Goal: Find specific page/section: Find specific page/section

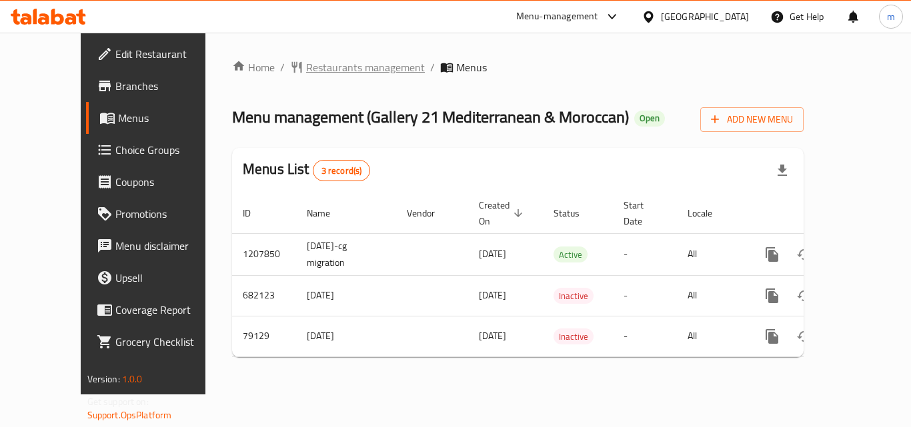
click at [306, 67] on span "Restaurants management" at bounding box center [365, 67] width 119 height 16
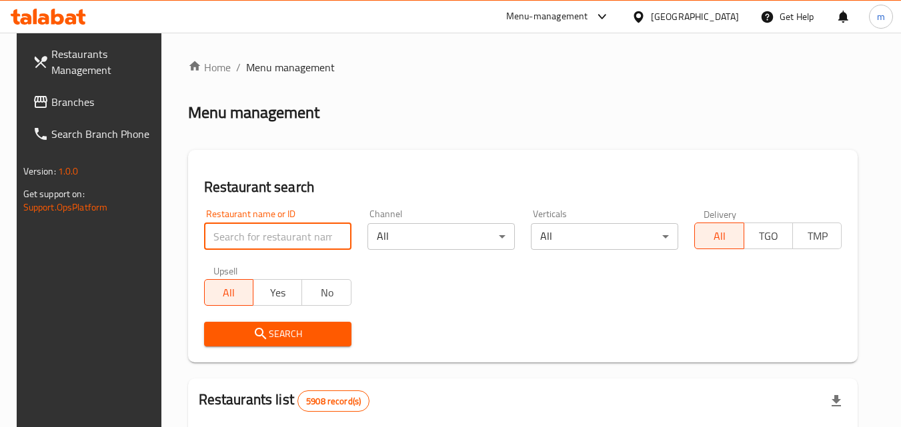
click at [241, 245] on input "search" at bounding box center [277, 236] width 147 height 27
paste input "/8085/"
type input "/8085/"
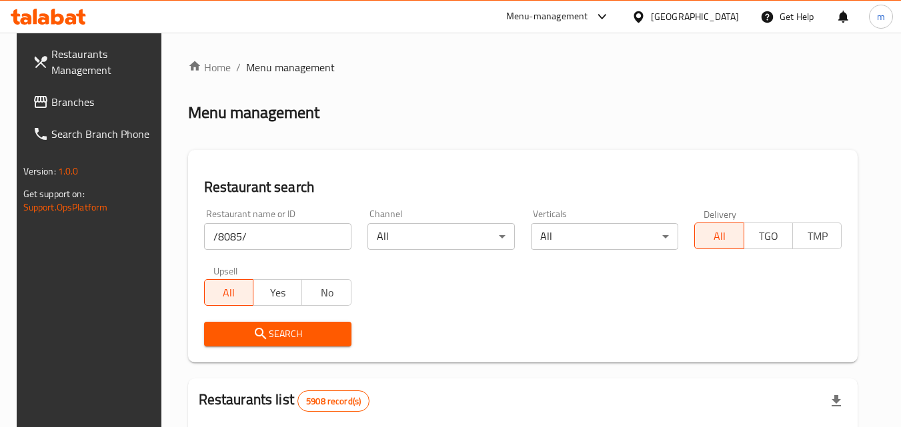
click at [272, 328] on span "Search" at bounding box center [278, 334] width 126 height 17
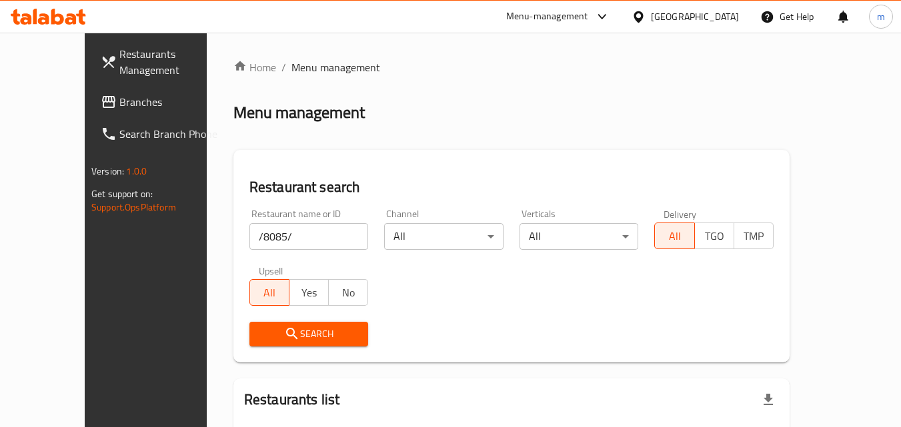
click at [643, 16] on icon at bounding box center [637, 16] width 9 height 11
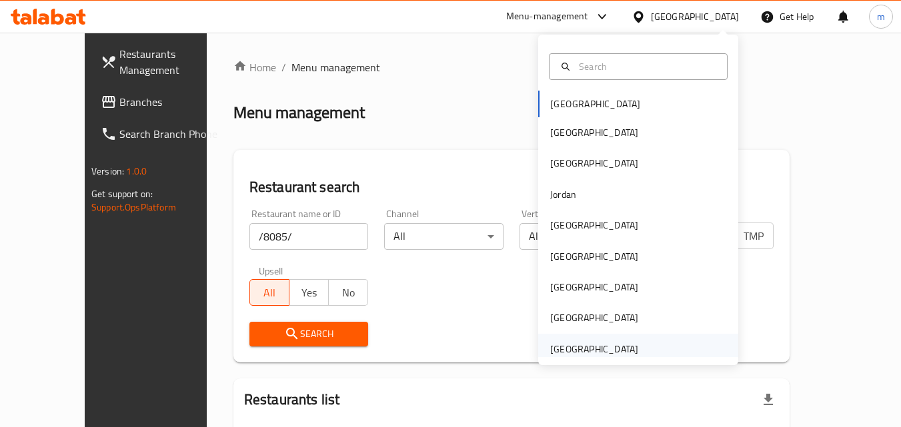
click at [611, 346] on div "[GEOGRAPHIC_DATA]" at bounding box center [594, 349] width 88 height 15
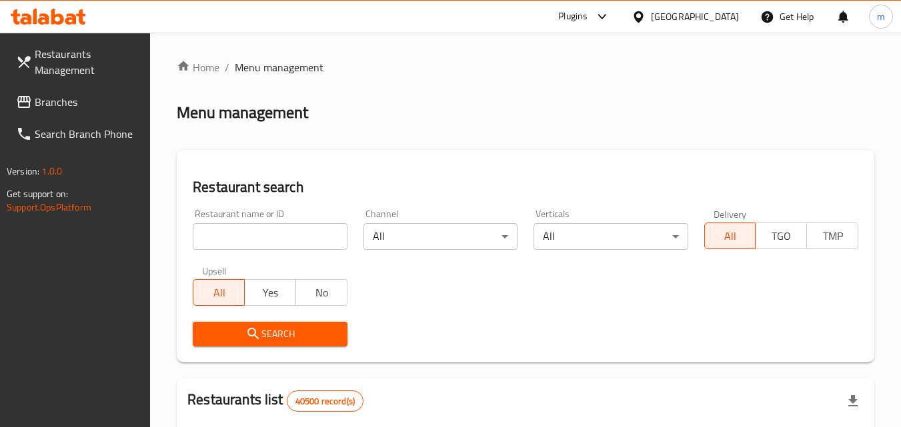
click at [69, 94] on span "Branches" at bounding box center [87, 102] width 105 height 16
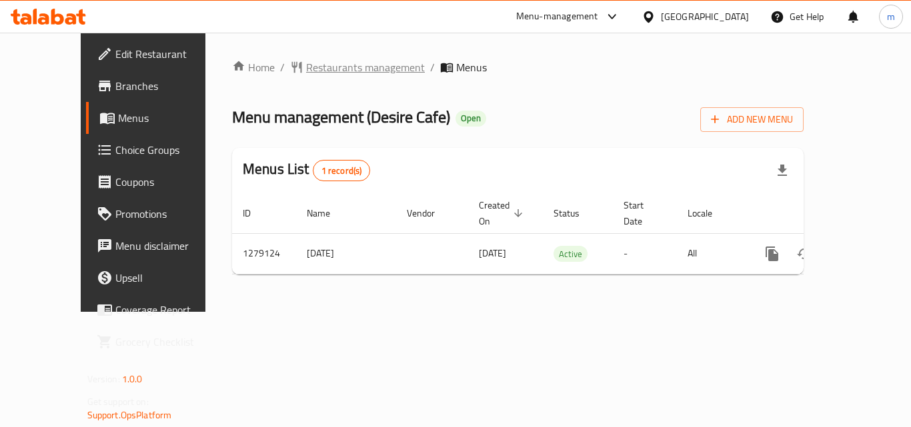
click at [332, 71] on span "Restaurants management" at bounding box center [365, 67] width 119 height 16
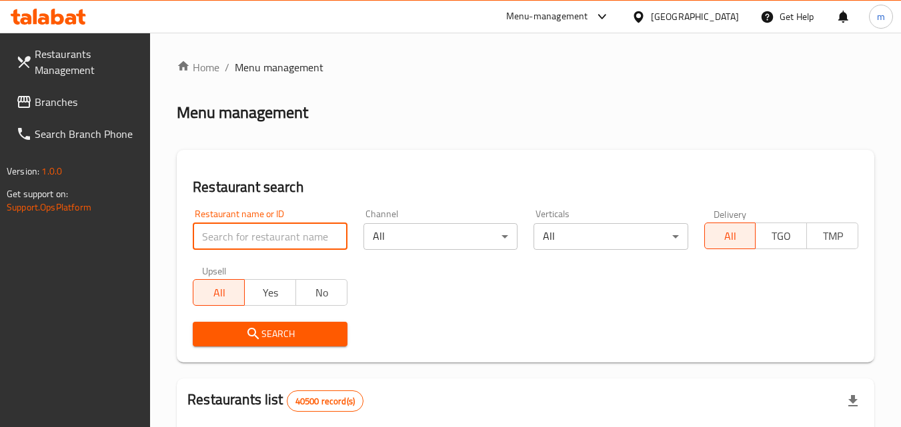
click at [269, 240] on input "search" at bounding box center [270, 236] width 154 height 27
paste input "693169"
type input "693169"
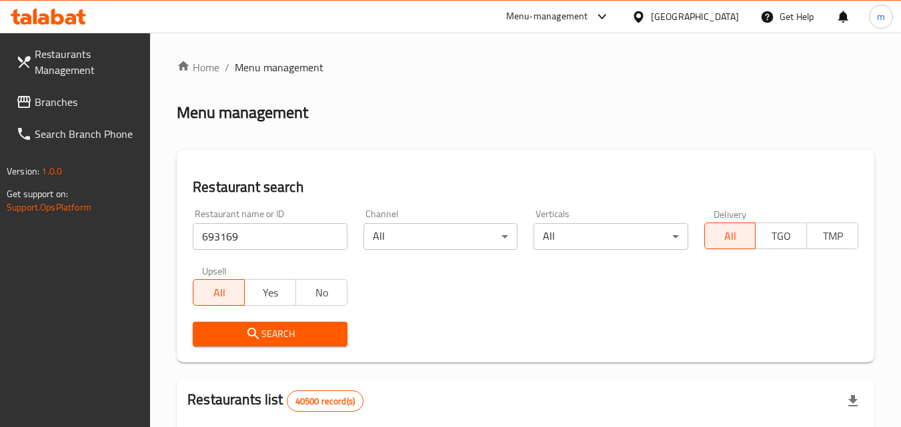
click at [278, 327] on span "Search" at bounding box center [269, 334] width 133 height 17
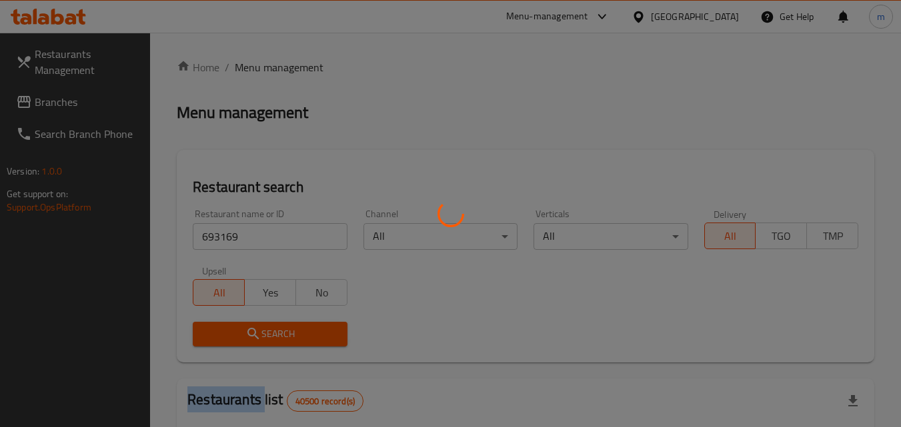
click at [278, 327] on div at bounding box center [450, 213] width 901 height 427
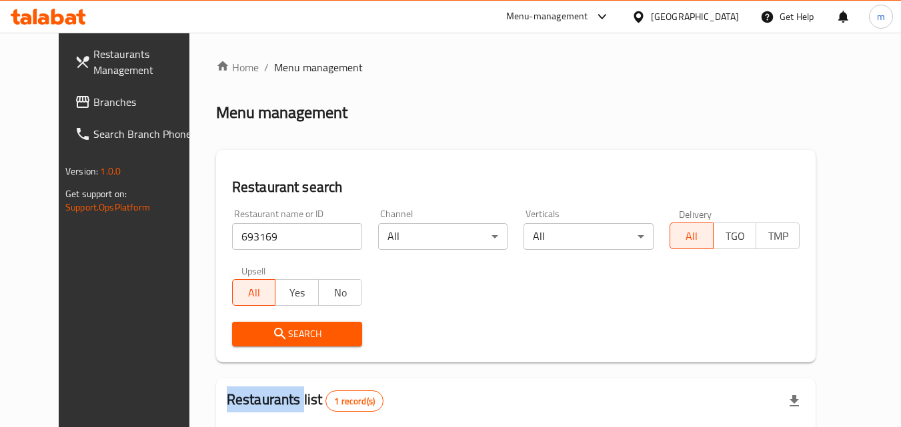
click at [284, 331] on span "Search" at bounding box center [297, 334] width 109 height 17
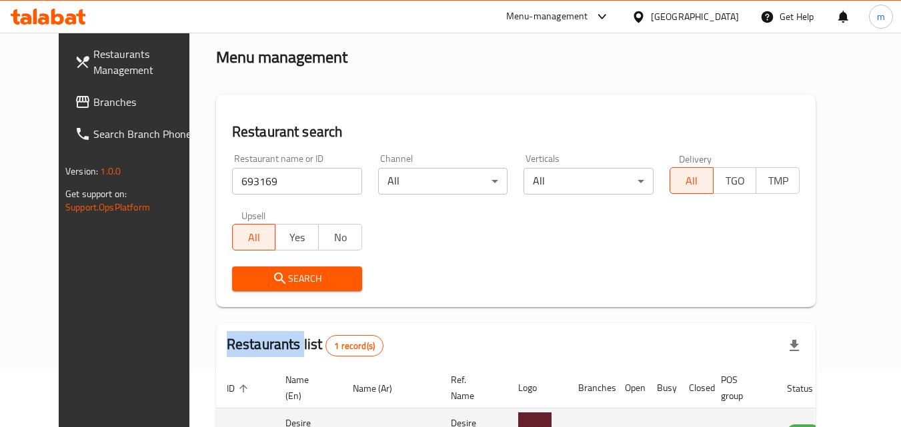
scroll to position [156, 0]
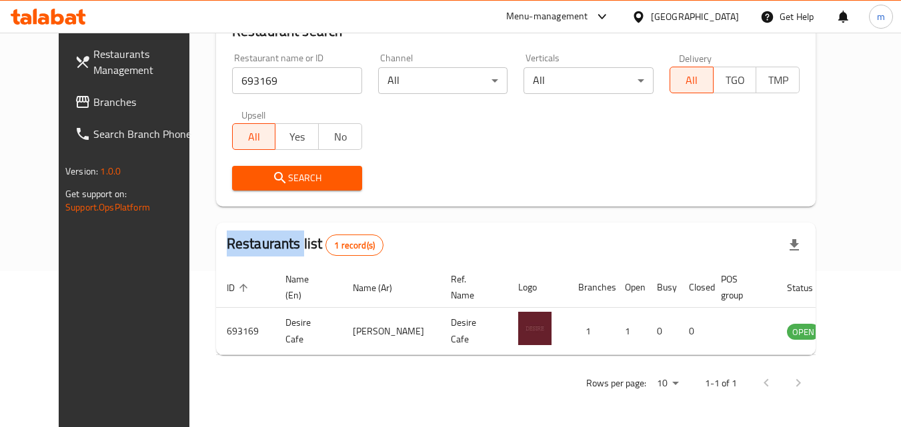
click at [189, 208] on div "Home / Menu management Menu management Restaurant search Restaurant name or ID …" at bounding box center [515, 152] width 653 height 551
click at [634, 17] on icon at bounding box center [638, 17] width 14 height 14
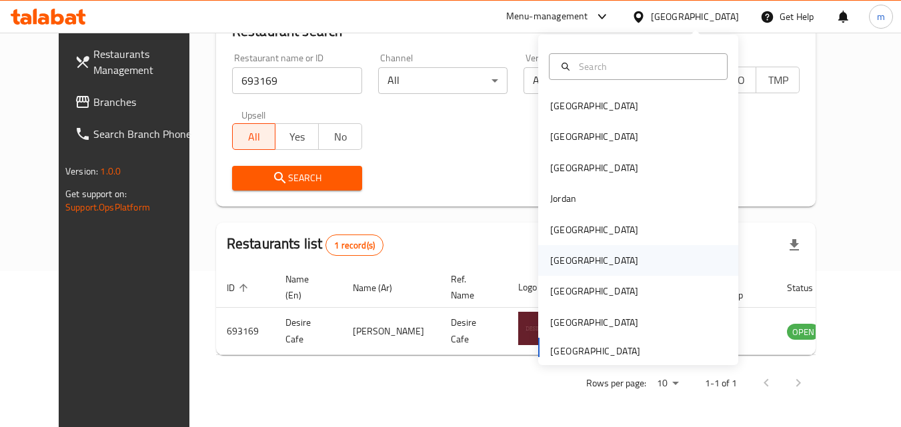
click at [569, 255] on div "[GEOGRAPHIC_DATA]" at bounding box center [593, 260] width 109 height 31
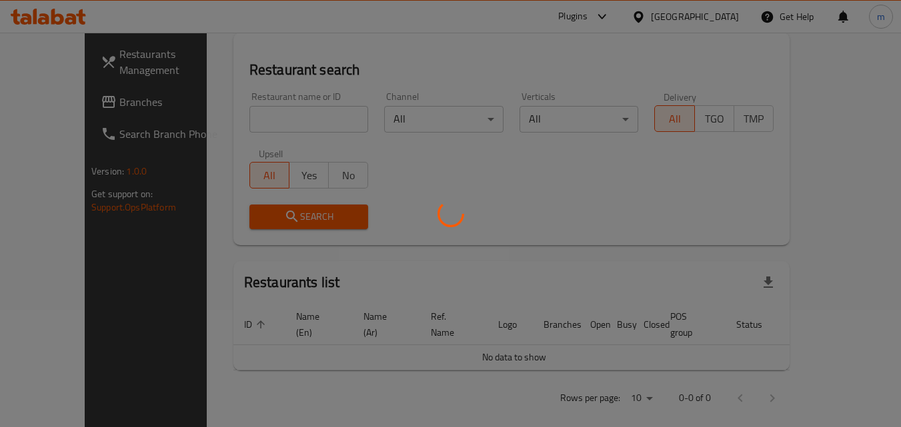
scroll to position [156, 0]
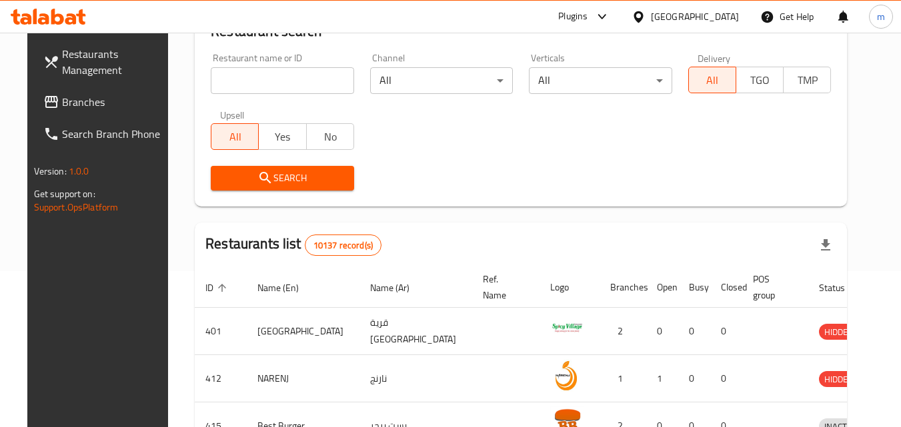
click at [54, 22] on icon at bounding box center [57, 17] width 13 height 16
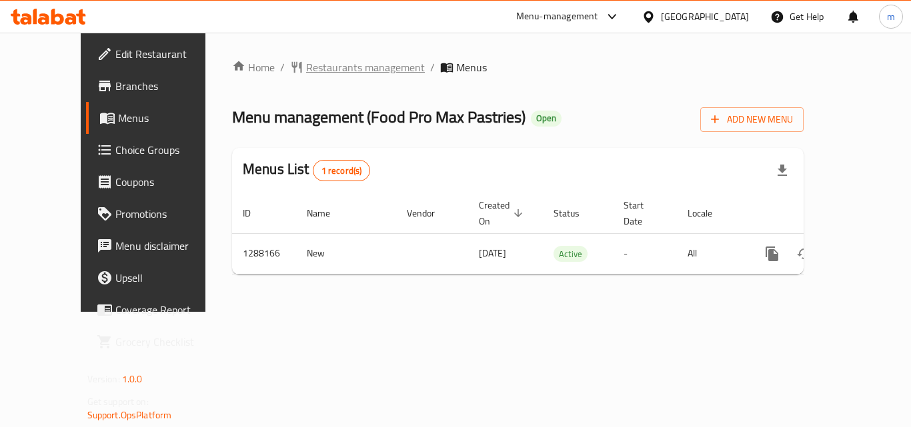
click at [321, 70] on span "Restaurants management" at bounding box center [365, 67] width 119 height 16
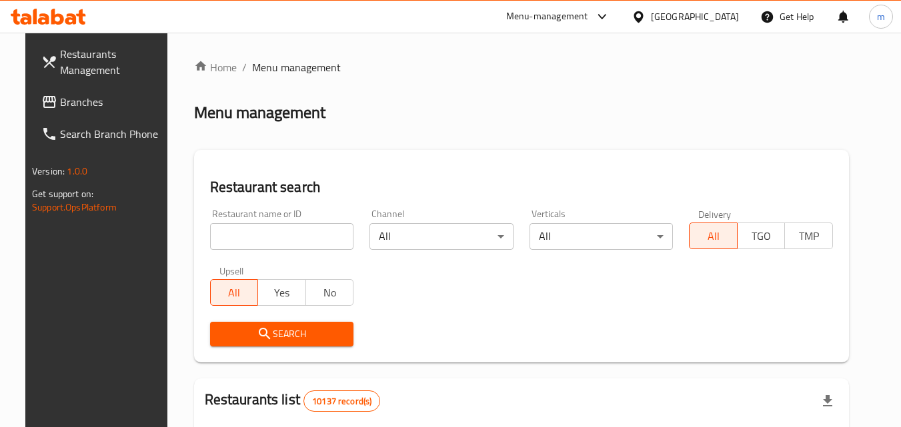
click at [273, 239] on input "search" at bounding box center [282, 236] width 144 height 27
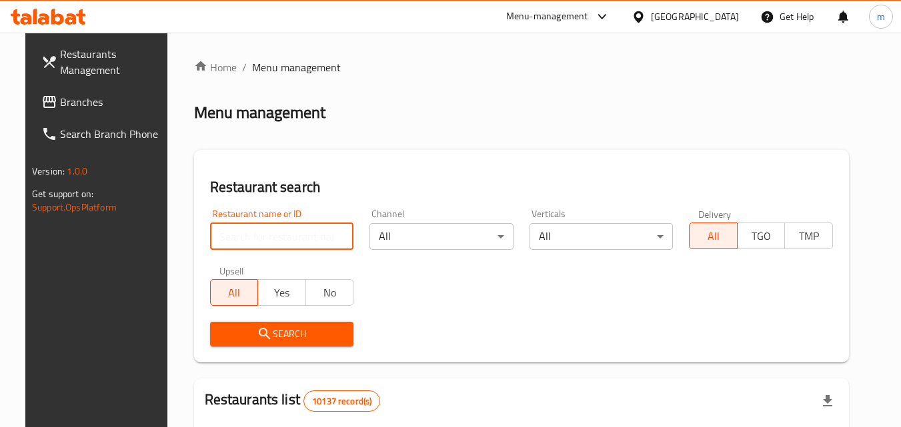
paste input "697054"
type input "697054"
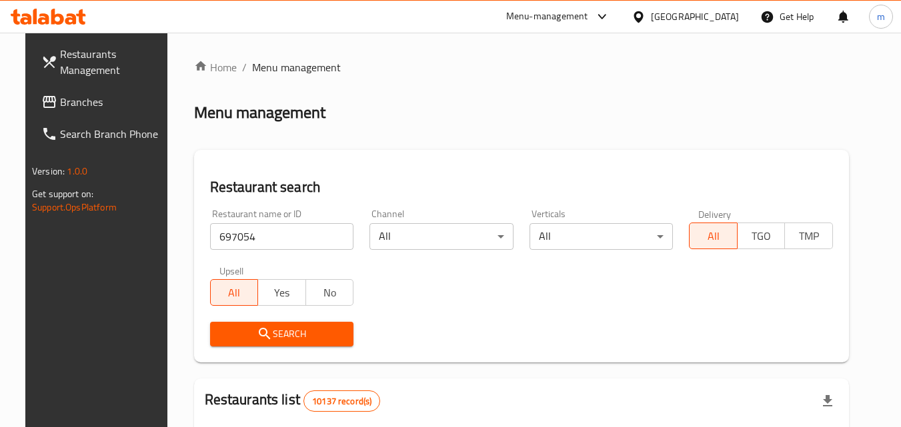
click at [306, 333] on span "Search" at bounding box center [282, 334] width 123 height 17
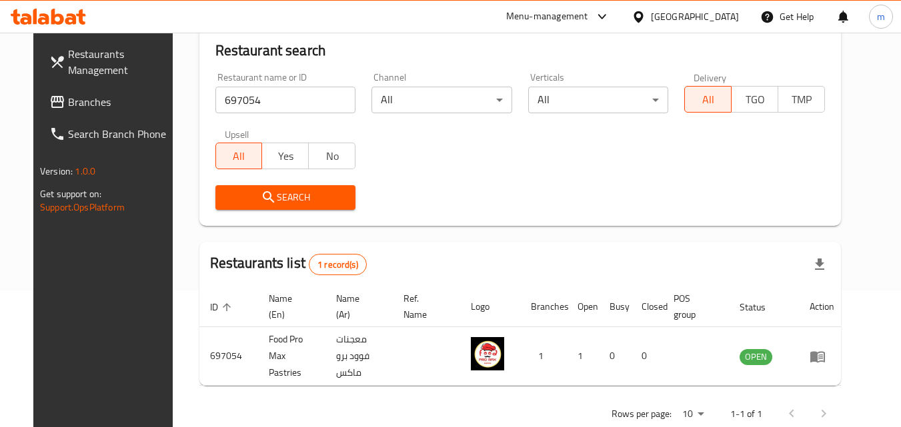
scroll to position [156, 0]
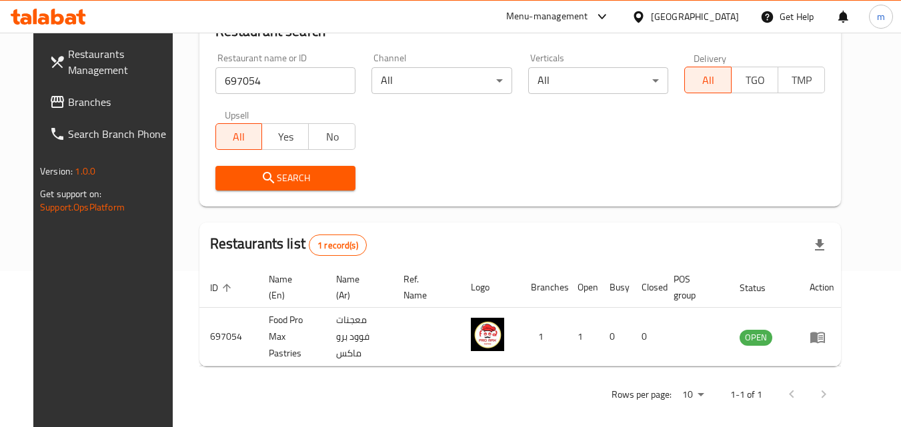
click at [651, 17] on div at bounding box center [640, 16] width 19 height 15
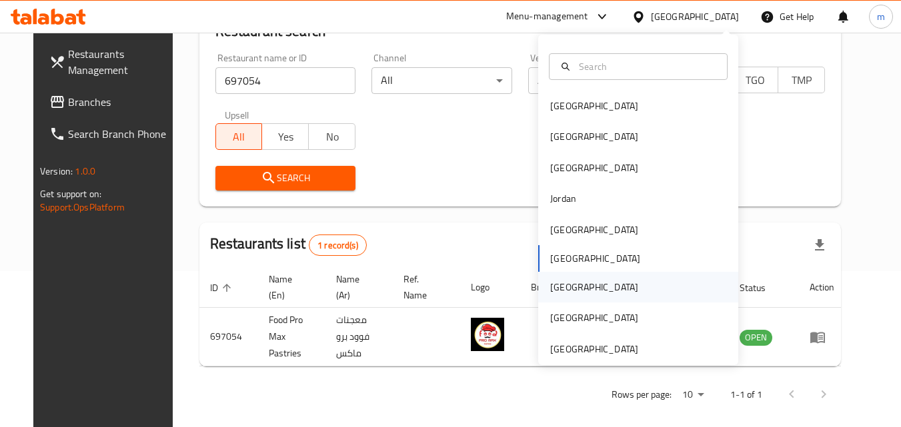
click at [563, 285] on div "[GEOGRAPHIC_DATA]" at bounding box center [594, 287] width 88 height 15
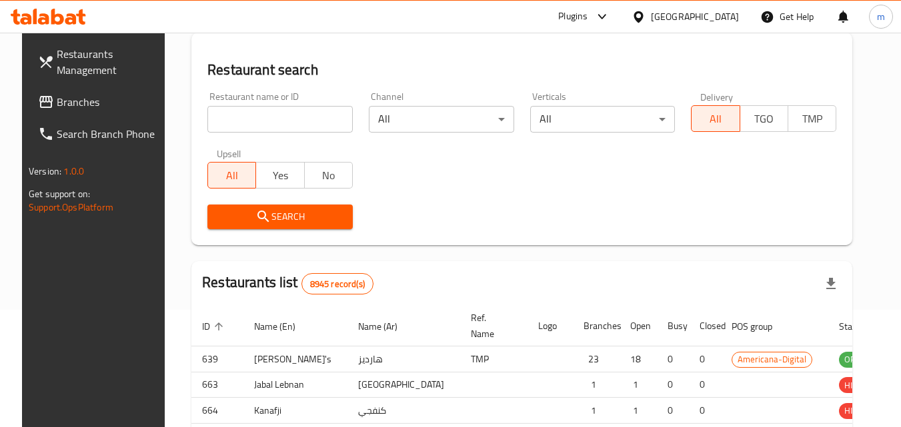
scroll to position [156, 0]
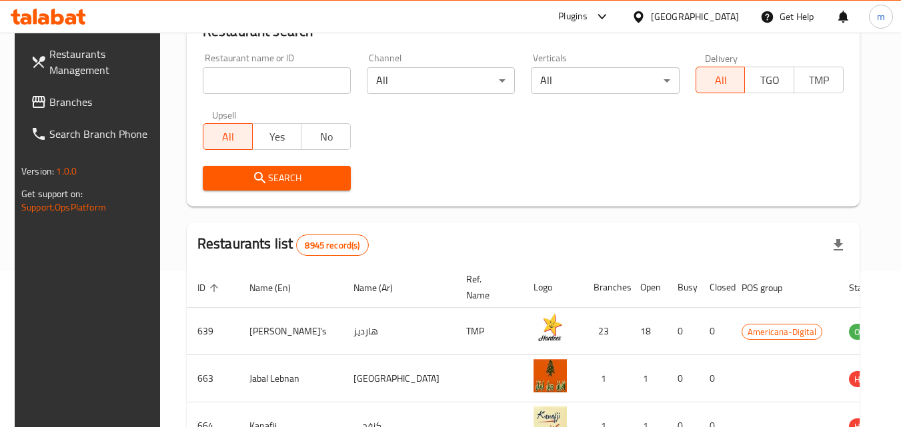
click at [69, 103] on span "Branches" at bounding box center [101, 102] width 105 height 16
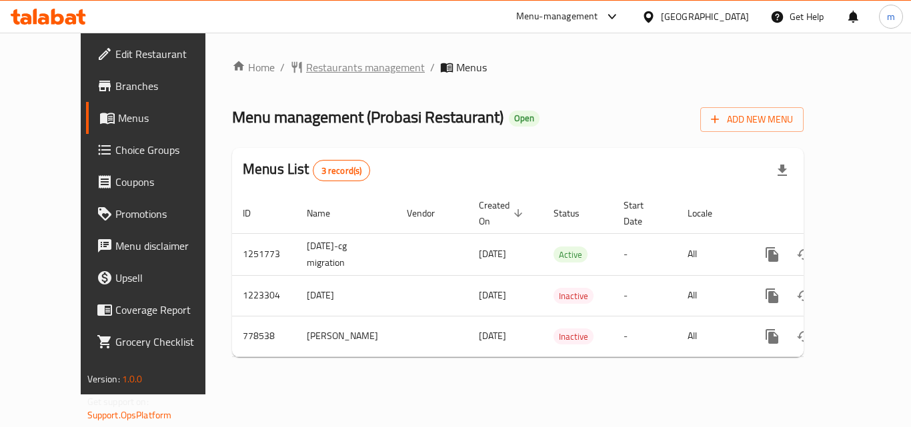
click at [331, 61] on span "Restaurants management" at bounding box center [365, 67] width 119 height 16
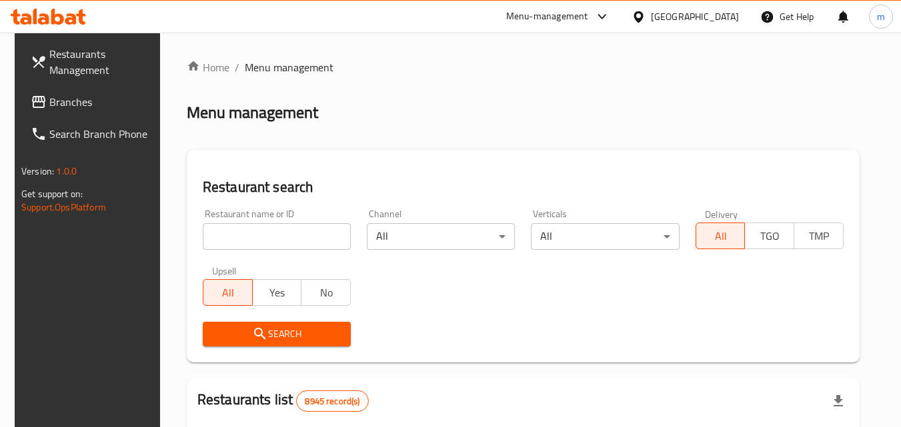
click at [275, 242] on input "search" at bounding box center [277, 236] width 148 height 27
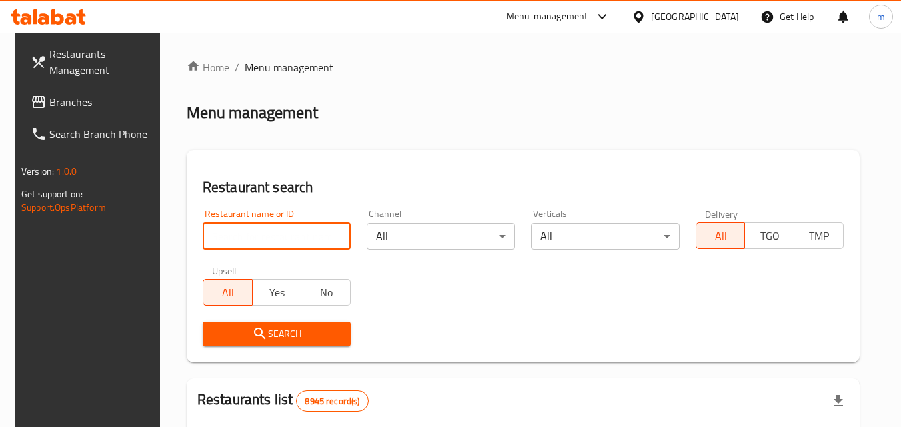
paste input "652480/"
type input "652480"
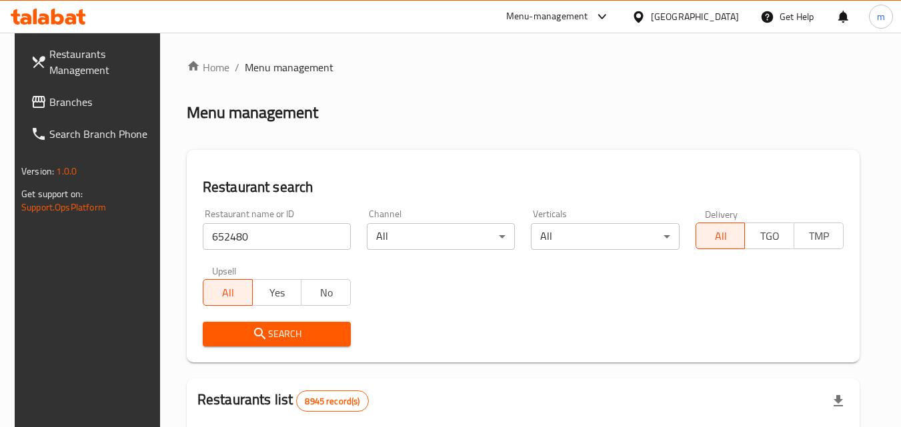
click at [281, 333] on span "Search" at bounding box center [276, 334] width 127 height 17
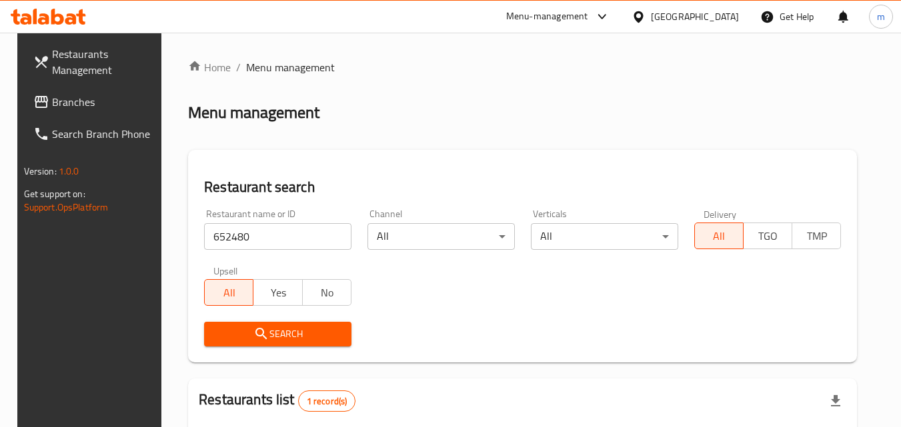
click at [645, 11] on icon at bounding box center [638, 17] width 14 height 14
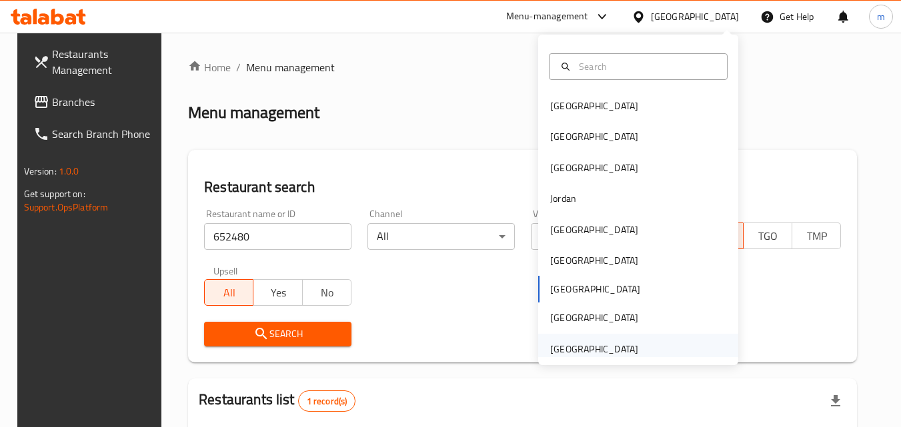
click at [587, 347] on div "[GEOGRAPHIC_DATA]" at bounding box center [594, 349] width 88 height 15
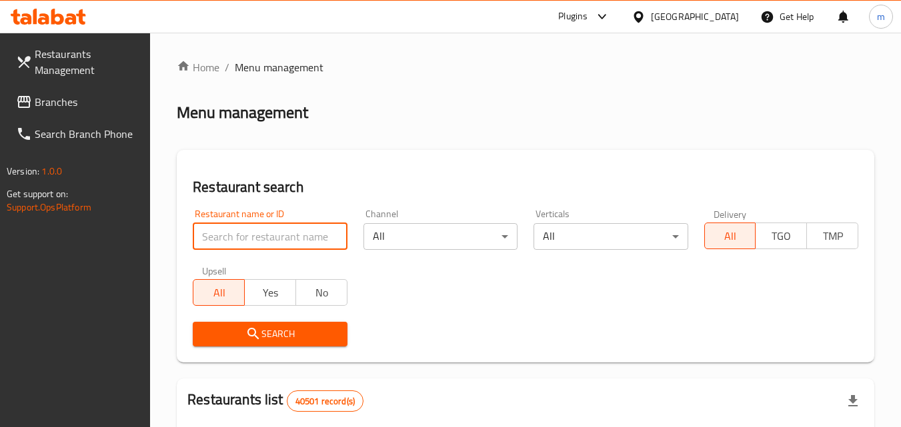
click at [259, 234] on input "search" at bounding box center [270, 236] width 154 height 27
paste input "51254"
type input "51254"
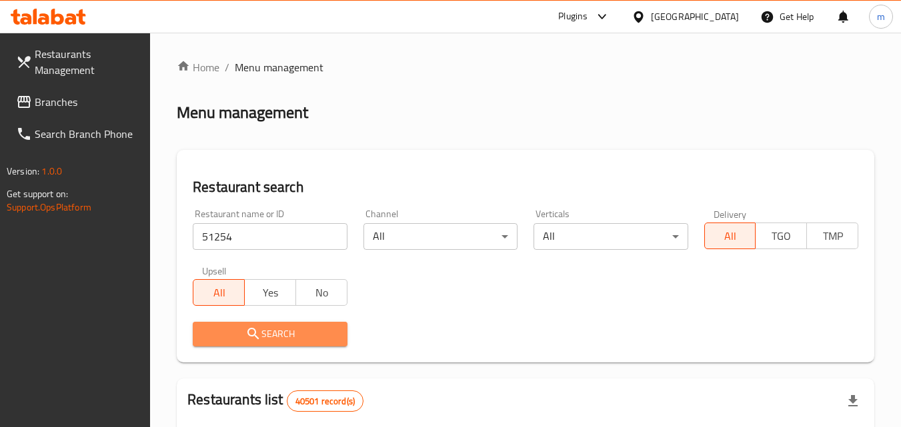
click at [281, 329] on span "Search" at bounding box center [269, 334] width 133 height 17
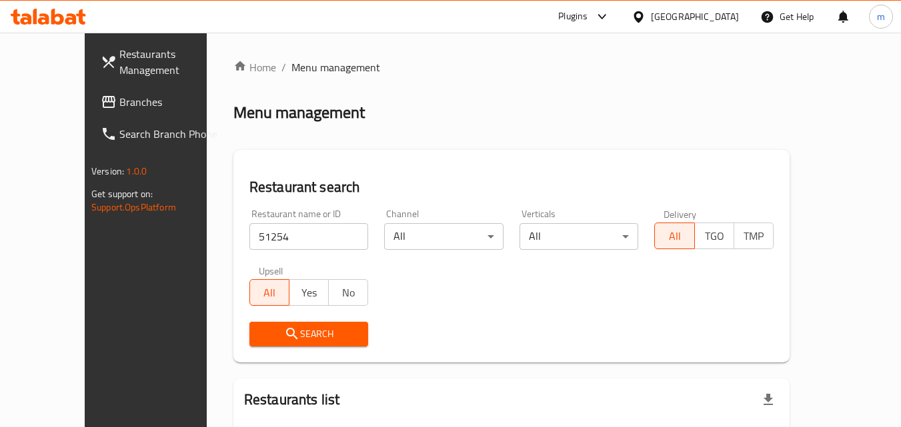
click at [73, 17] on icon at bounding box center [70, 18] width 11 height 11
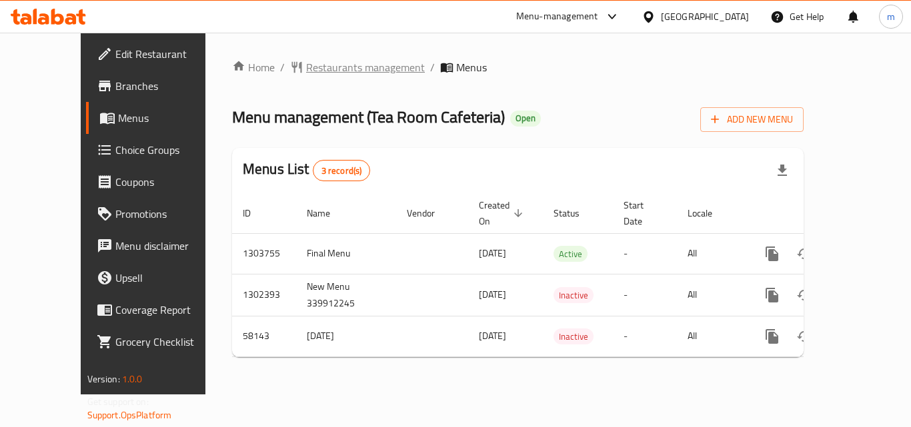
click at [363, 64] on span "Restaurants management" at bounding box center [365, 67] width 119 height 16
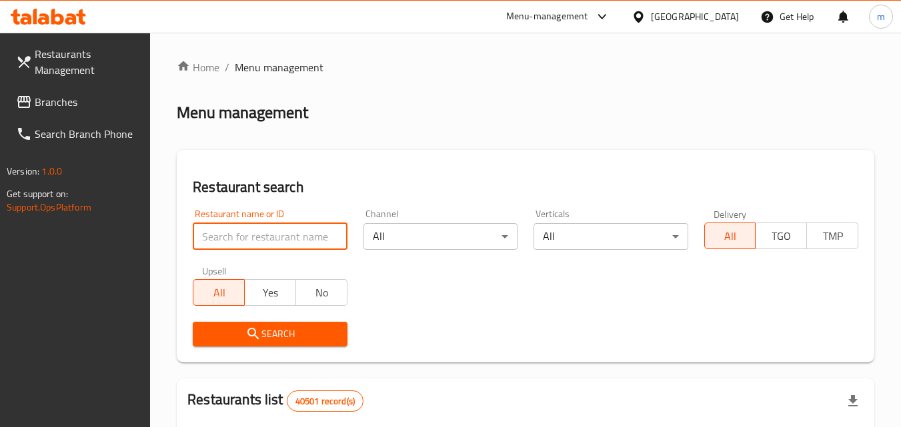
click at [278, 244] on input "search" at bounding box center [270, 236] width 154 height 27
paste input "28404"
type input "28404"
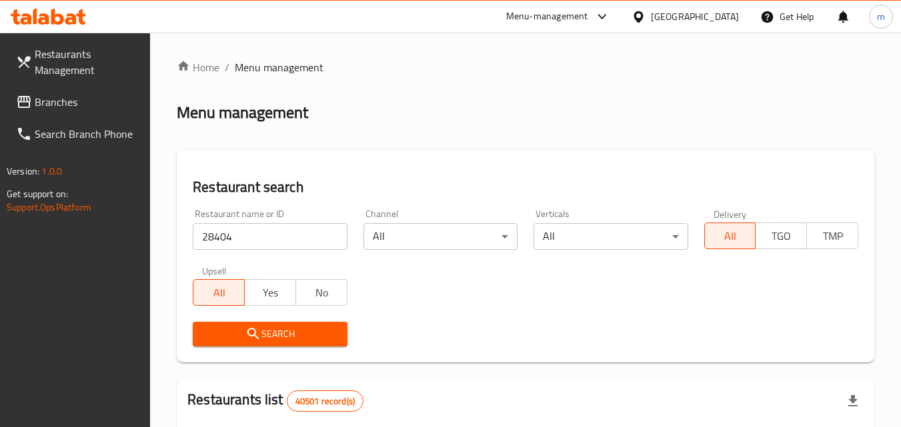
click at [297, 333] on span "Search" at bounding box center [269, 334] width 133 height 17
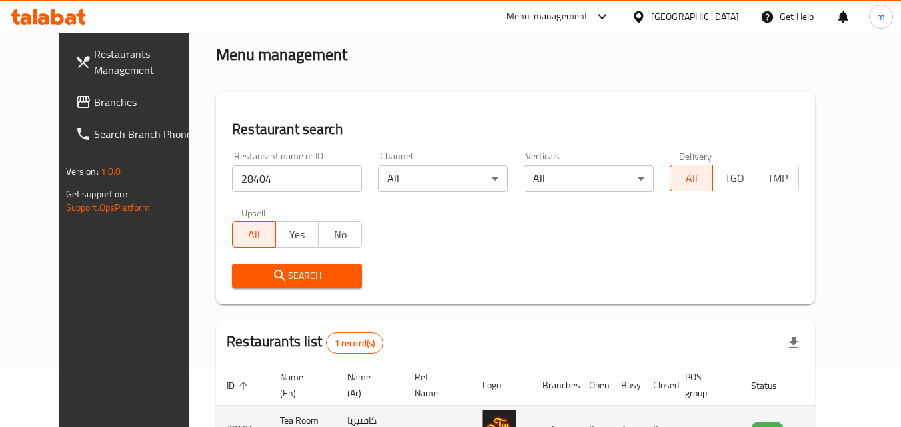
scroll to position [156, 0]
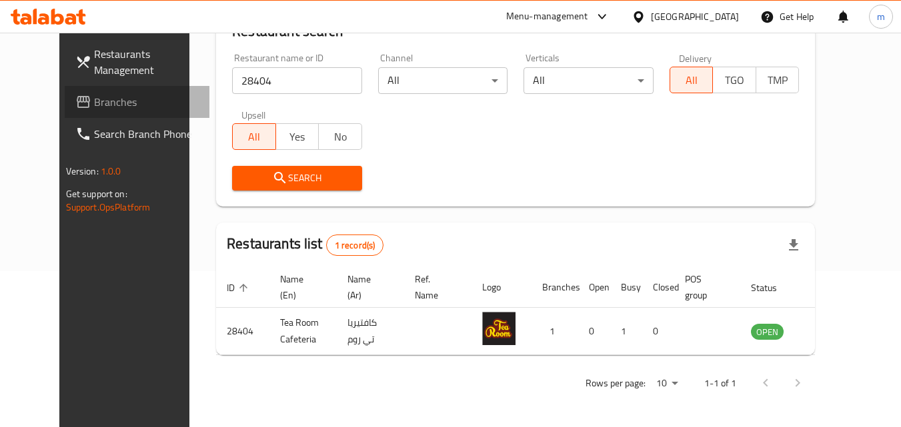
click at [94, 100] on span "Branches" at bounding box center [146, 102] width 105 height 16
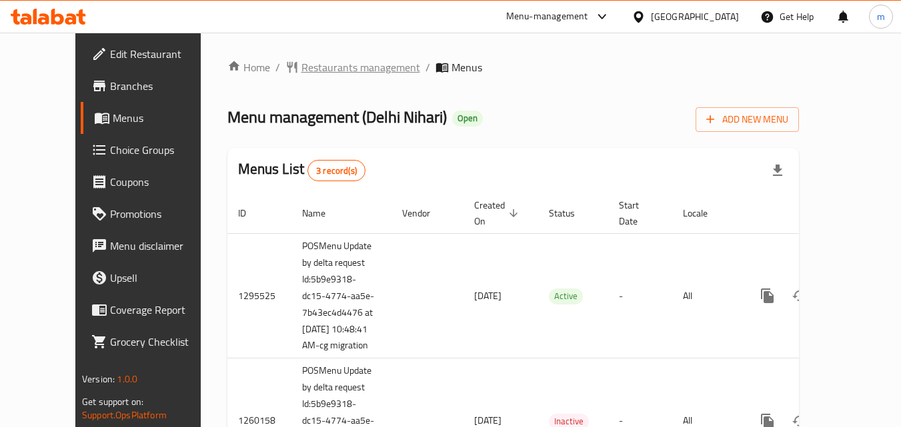
click at [325, 59] on span "Restaurants management" at bounding box center [360, 67] width 119 height 16
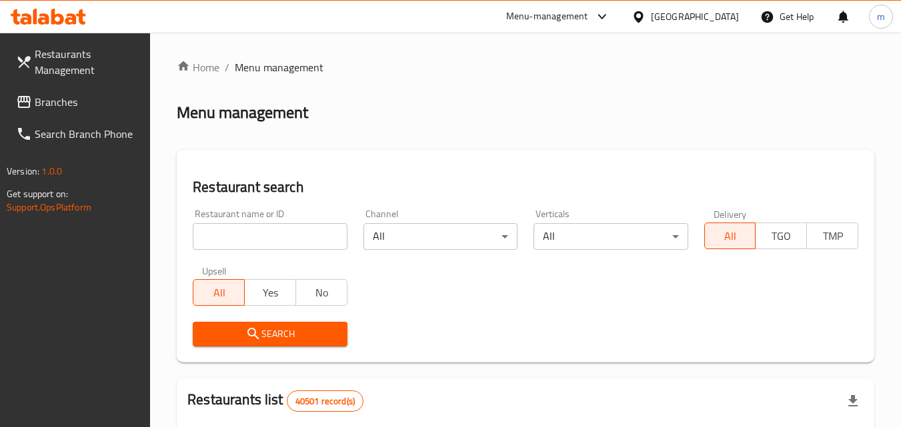
click at [258, 243] on input "search" at bounding box center [270, 236] width 154 height 27
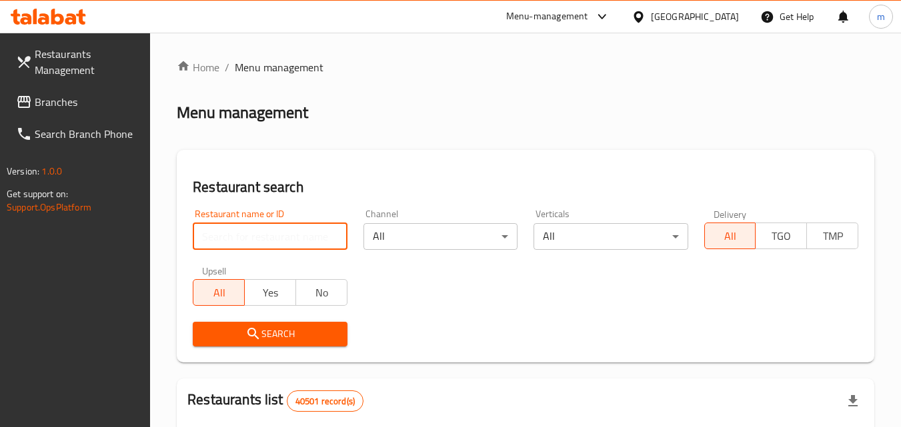
paste input "12616"
type input "12616"
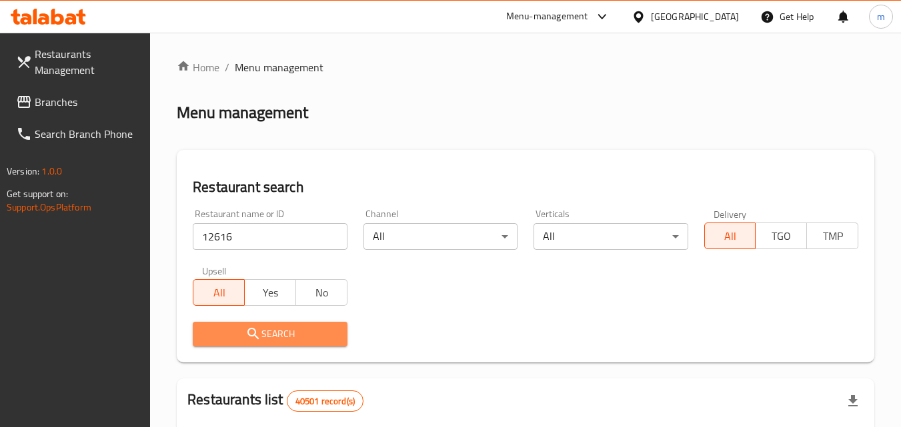
click at [265, 327] on span "Search" at bounding box center [269, 334] width 133 height 17
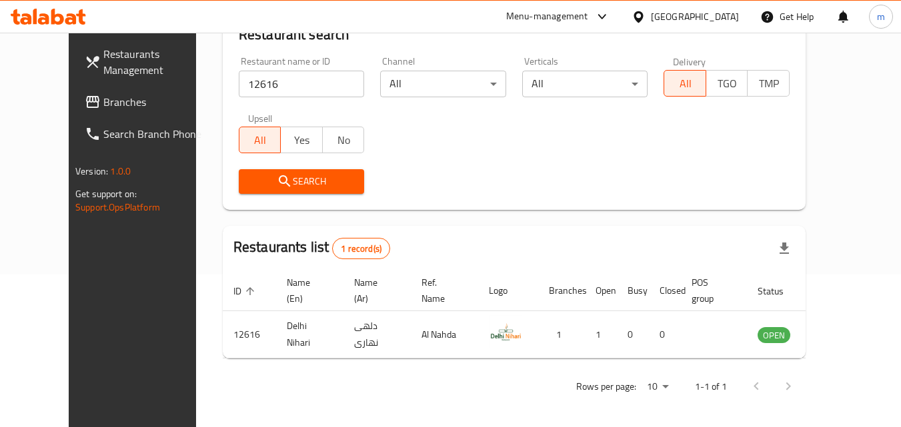
scroll to position [156, 0]
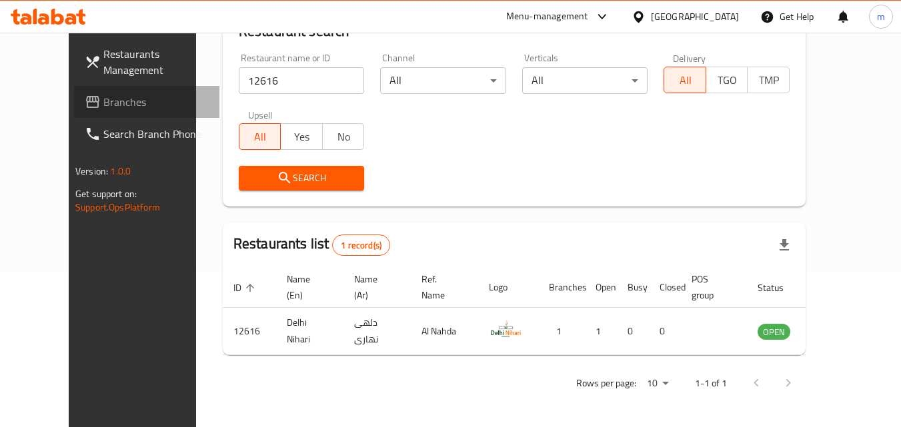
click at [103, 105] on span "Branches" at bounding box center [155, 102] width 105 height 16
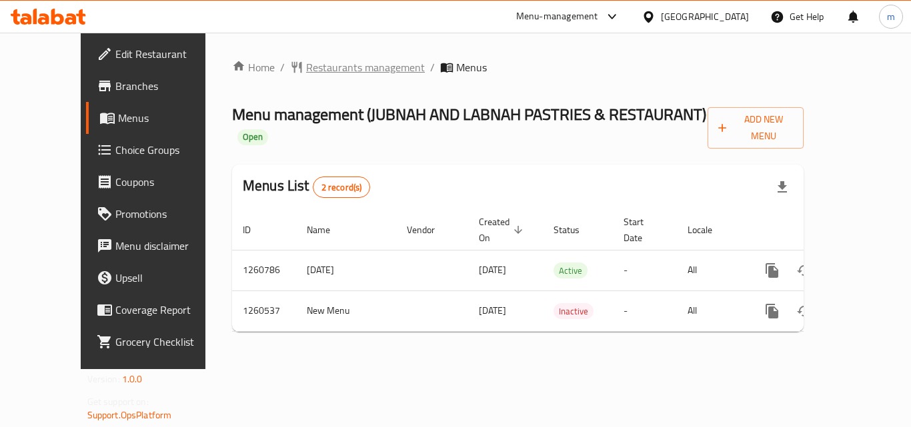
click at [327, 60] on span "Restaurants management" at bounding box center [365, 67] width 119 height 16
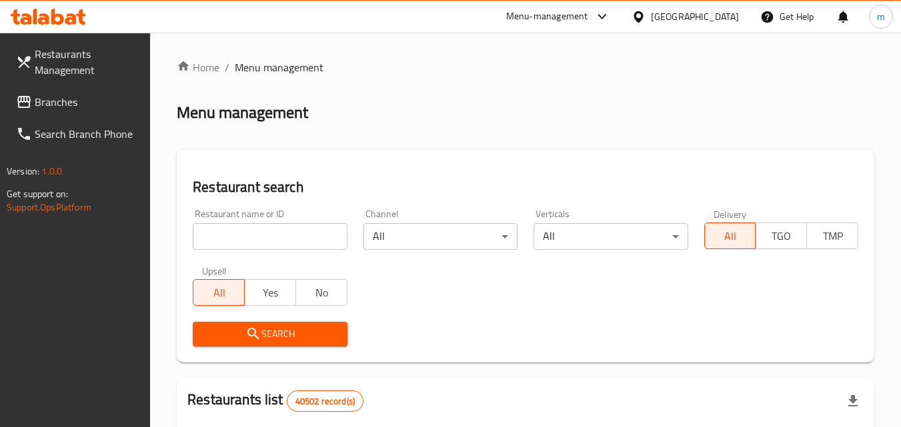
click at [253, 239] on input "search" at bounding box center [270, 236] width 154 height 27
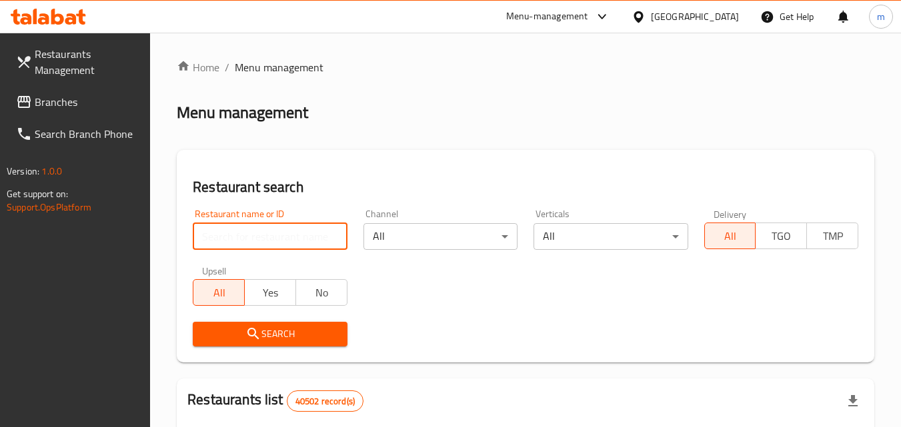
paste input "/684805"
click at [209, 237] on input "/684805" at bounding box center [270, 236] width 154 height 27
type input "684805"
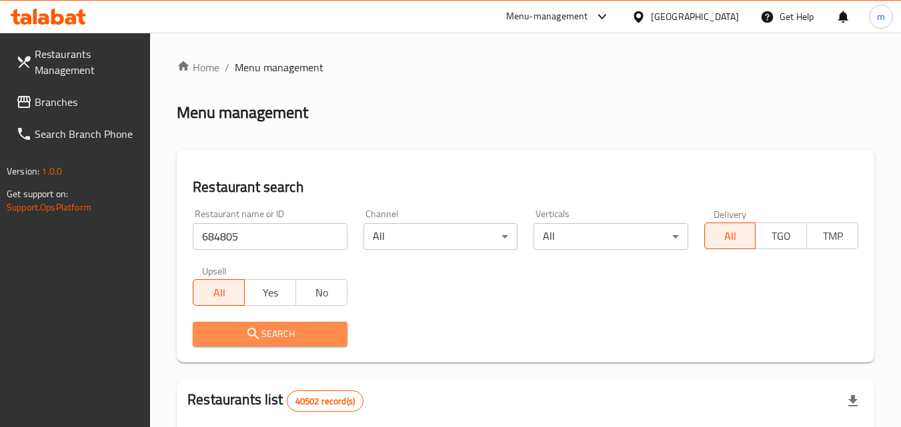
click at [249, 333] on icon "submit" at bounding box center [253, 334] width 16 height 16
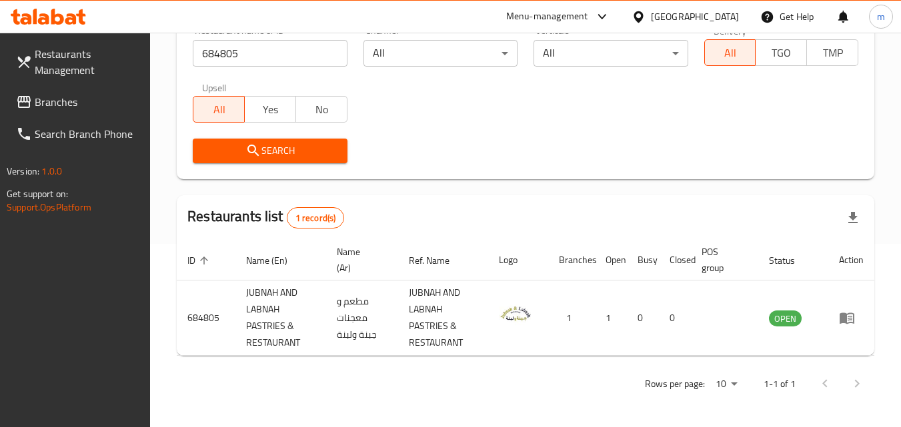
scroll to position [184, 0]
click at [634, 15] on icon at bounding box center [638, 17] width 14 height 14
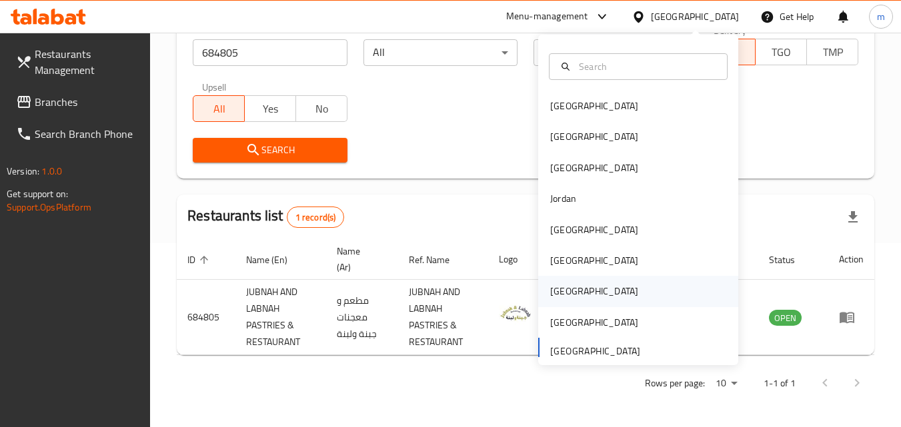
click at [557, 288] on div "[GEOGRAPHIC_DATA]" at bounding box center [594, 291] width 88 height 15
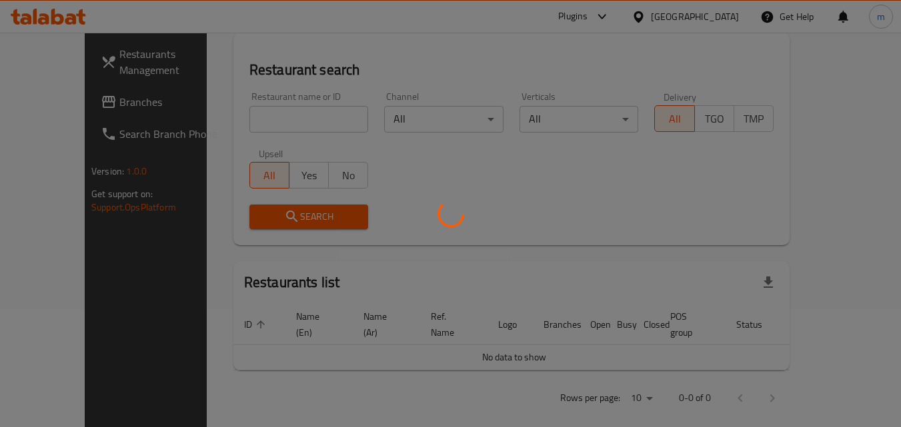
scroll to position [184, 0]
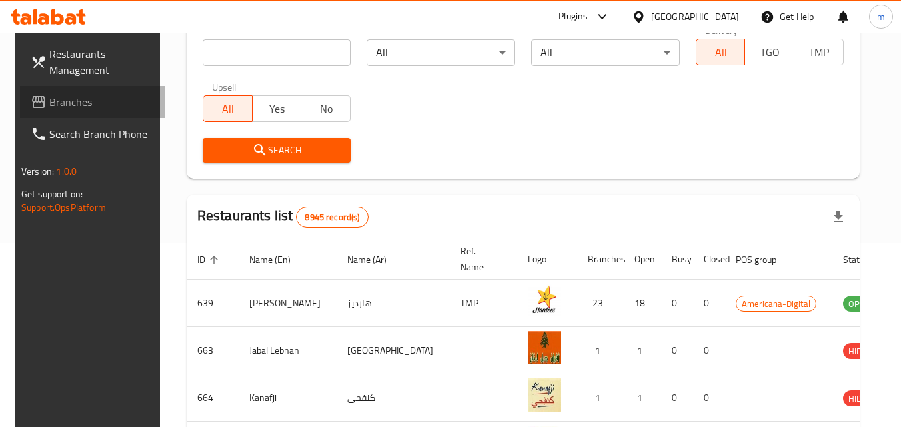
click at [49, 106] on span "Branches" at bounding box center [101, 102] width 105 height 16
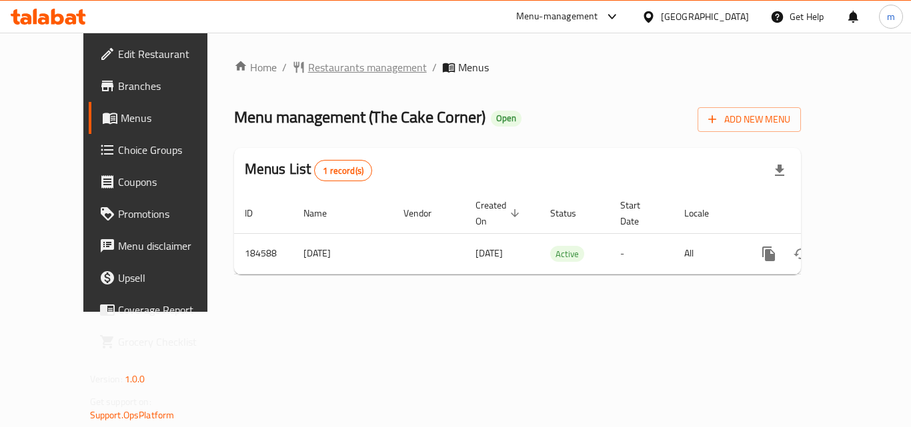
click at [308, 63] on span "Restaurants management" at bounding box center [367, 67] width 119 height 16
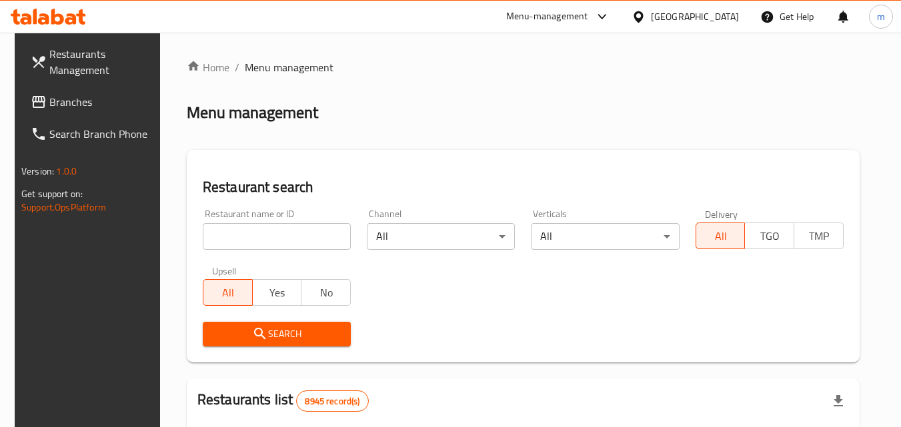
click at [267, 225] on input "search" at bounding box center [277, 236] width 148 height 27
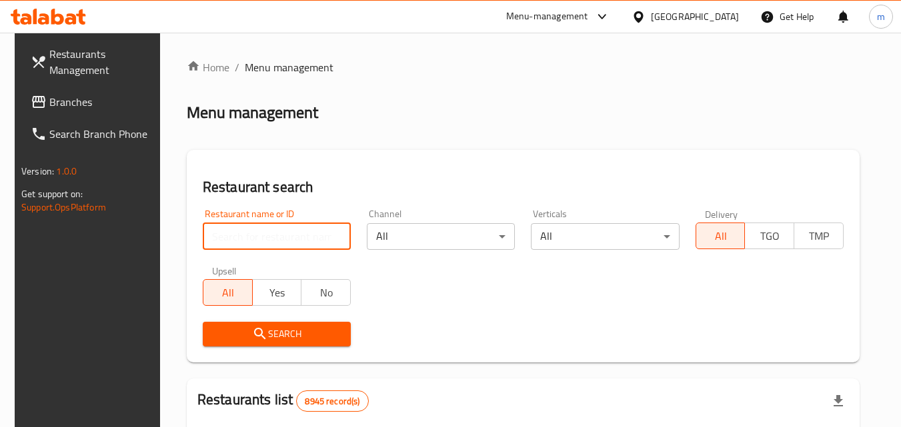
paste input "619600"
type input "619600"
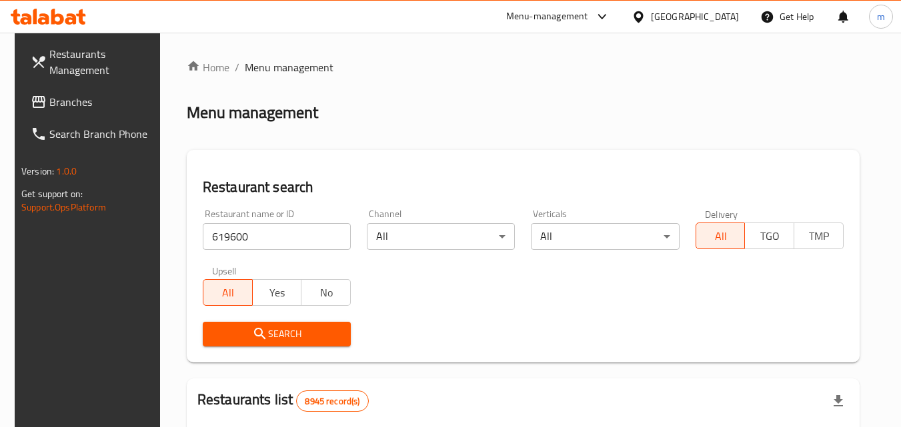
click at [270, 332] on span "Search" at bounding box center [276, 334] width 127 height 17
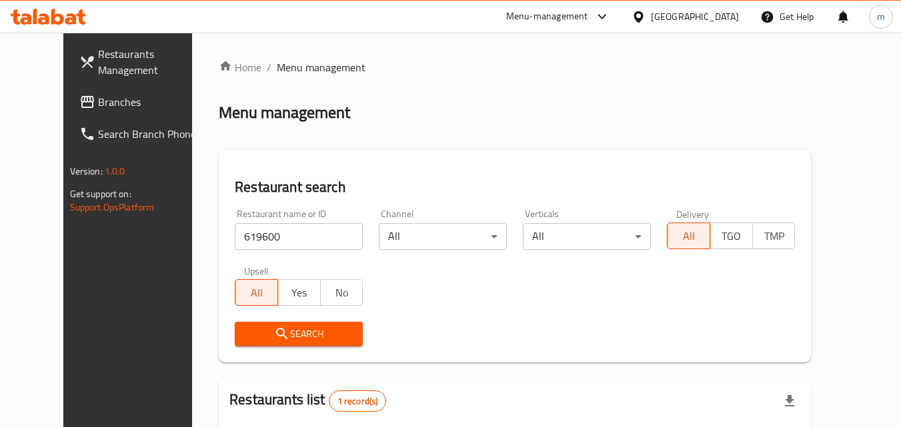
scroll to position [156, 0]
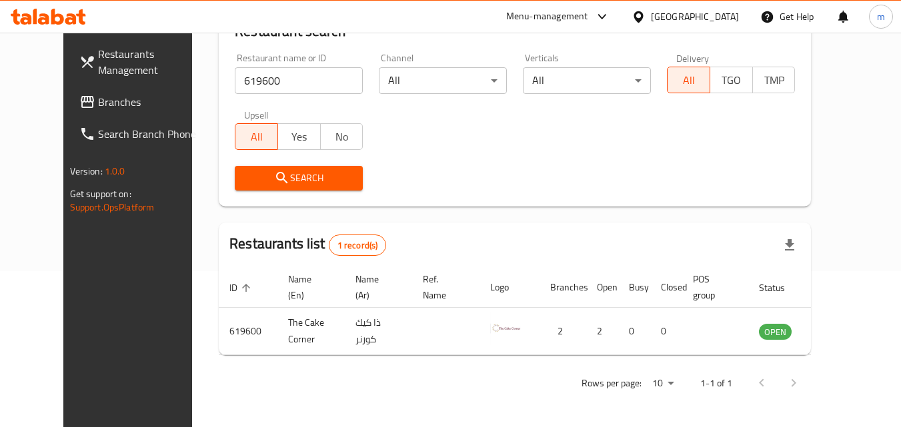
click at [722, 19] on div "[GEOGRAPHIC_DATA]" at bounding box center [695, 16] width 88 height 15
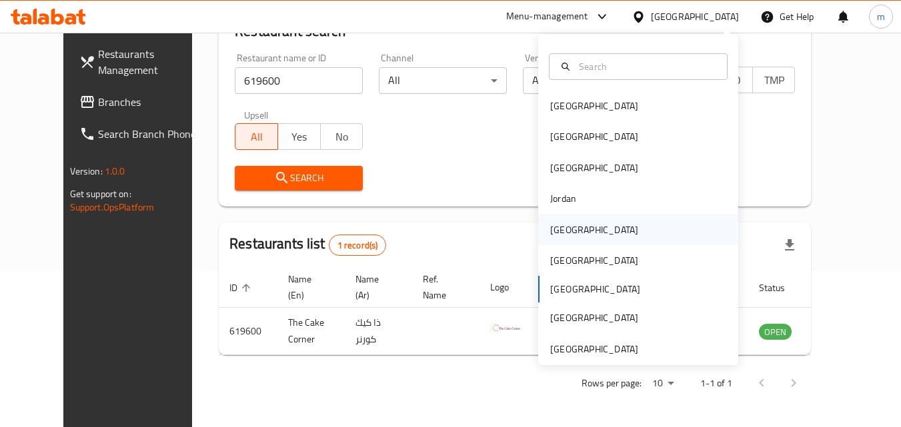
click at [566, 225] on div "[GEOGRAPHIC_DATA]" at bounding box center [594, 230] width 88 height 15
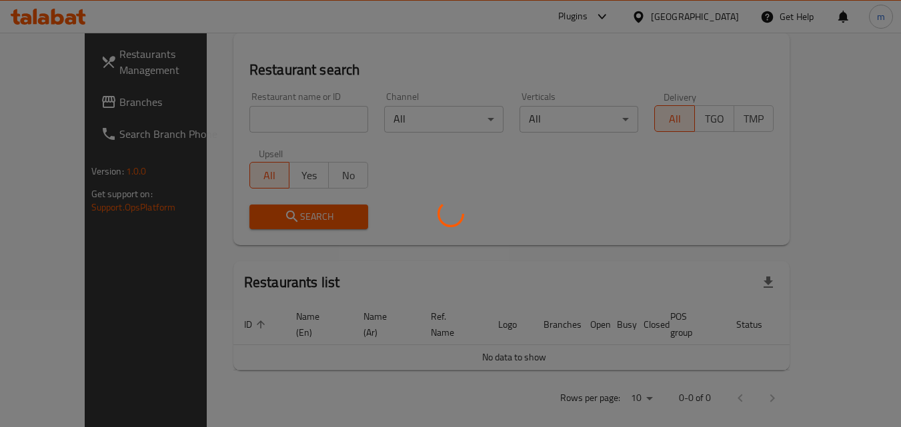
scroll to position [156, 0]
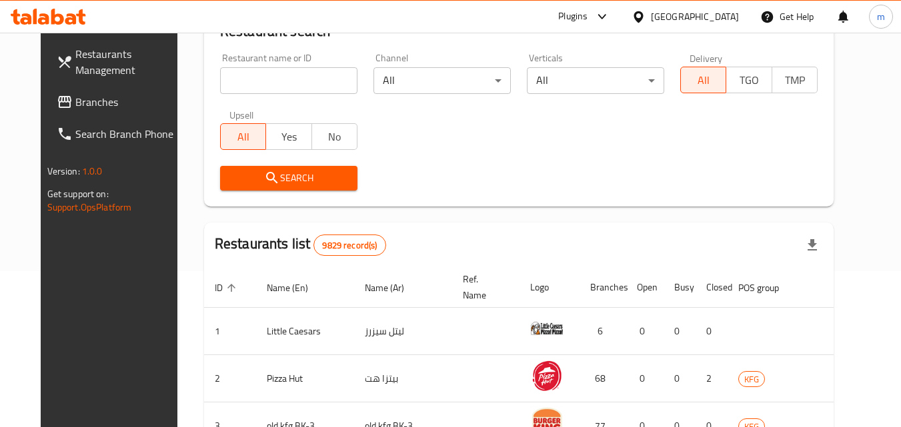
click at [75, 105] on span "Branches" at bounding box center [127, 102] width 105 height 16
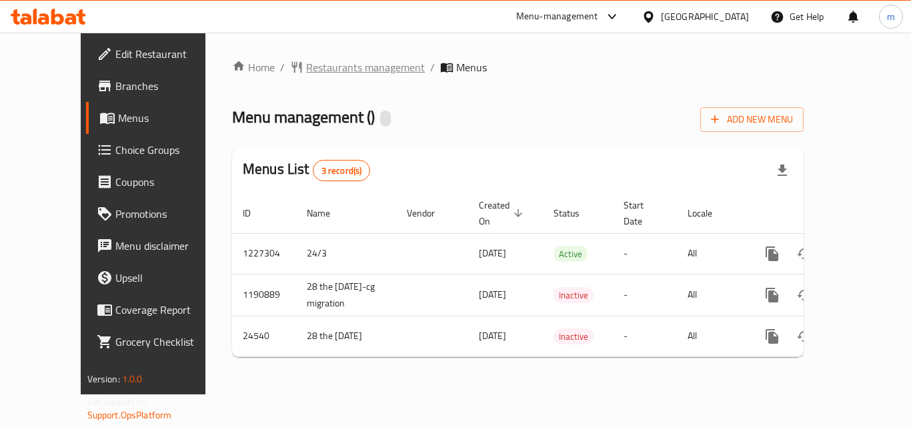
click at [329, 67] on span "Restaurants management" at bounding box center [365, 67] width 119 height 16
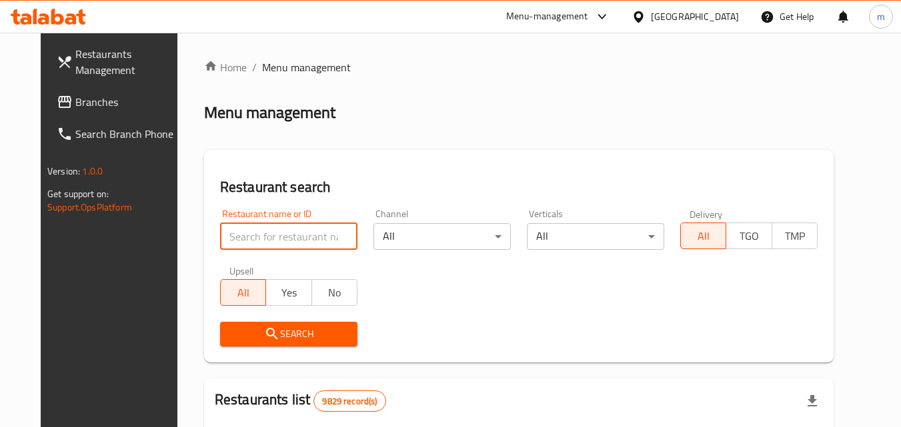
click at [257, 236] on input "search" at bounding box center [288, 236] width 137 height 27
paste input "12891"
type input "12891"
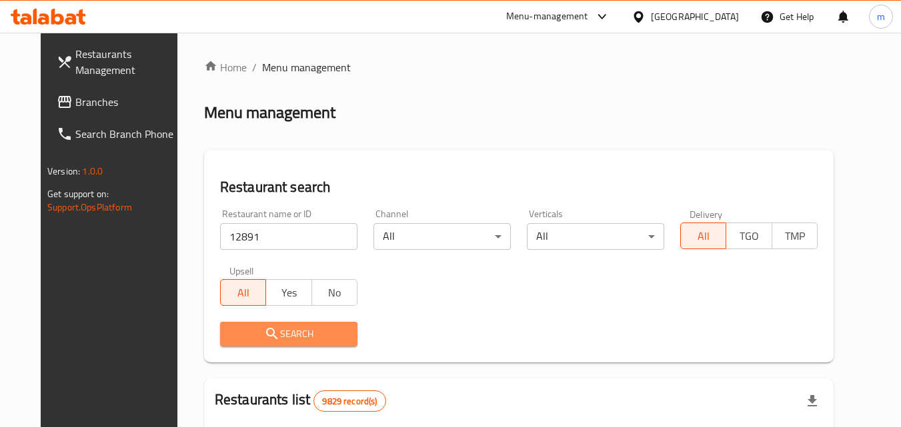
click at [264, 332] on icon "submit" at bounding box center [272, 334] width 16 height 16
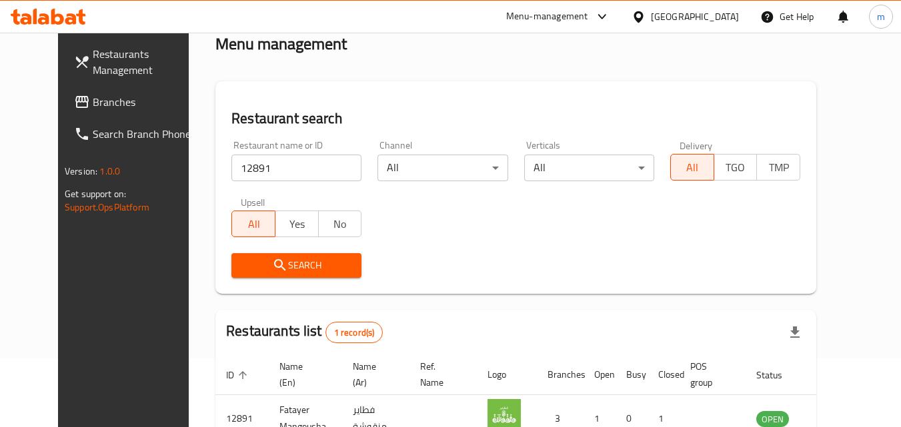
scroll to position [156, 0]
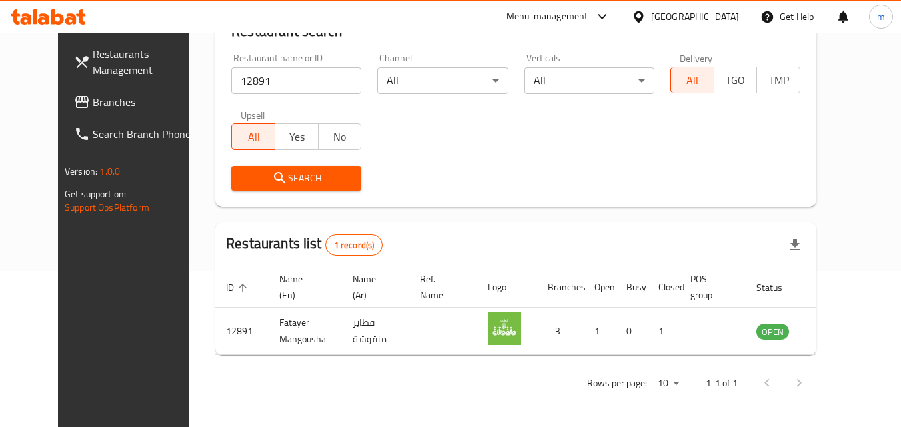
click at [645, 13] on icon at bounding box center [638, 17] width 14 height 14
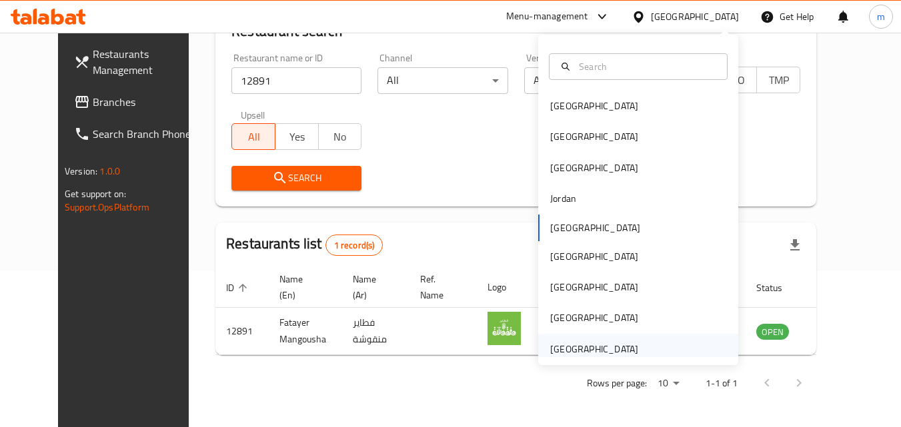
click at [581, 346] on div "United Arab Emirates" at bounding box center [594, 349] width 88 height 15
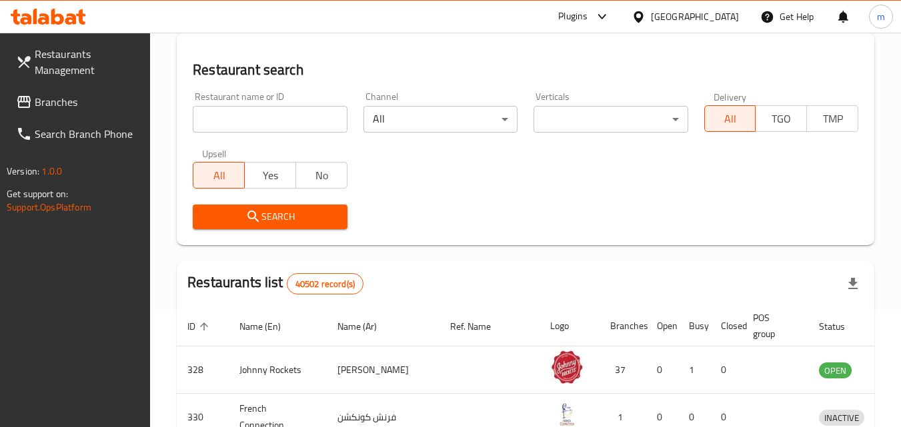
scroll to position [156, 0]
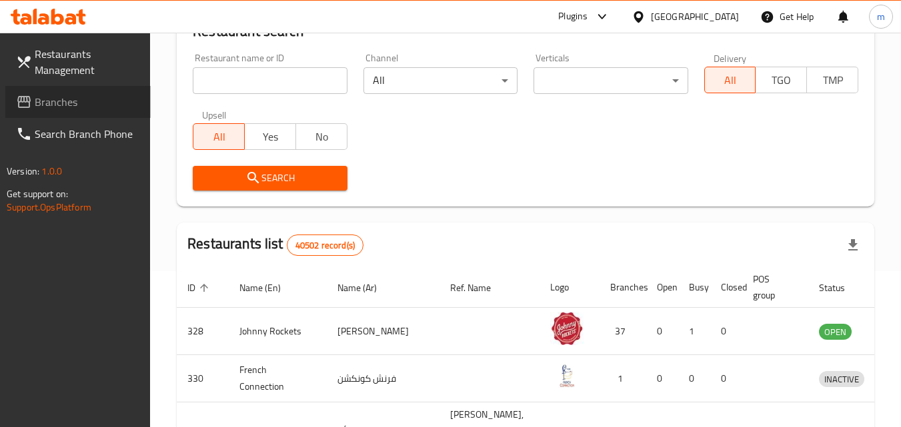
click at [70, 101] on span "Branches" at bounding box center [87, 102] width 105 height 16
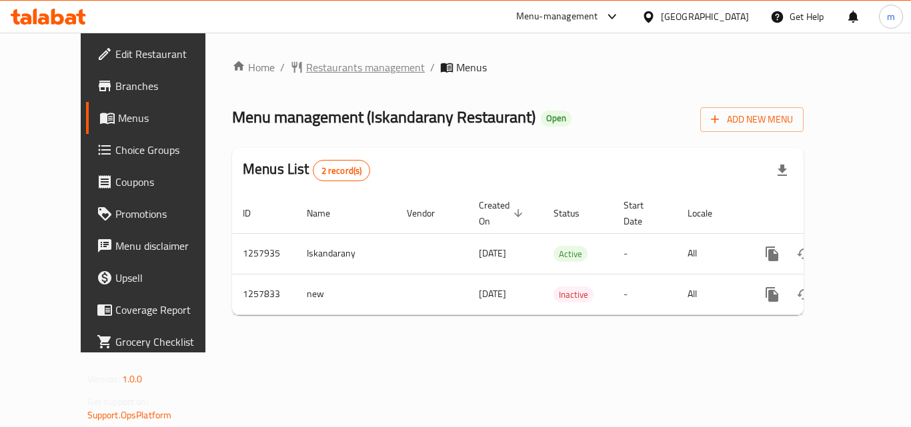
click at [309, 71] on span "Restaurants management" at bounding box center [365, 67] width 119 height 16
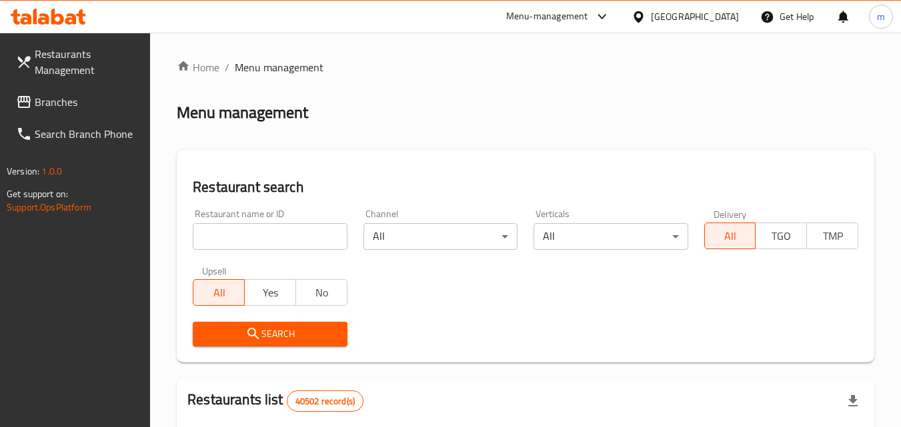
click at [266, 227] on input "search" at bounding box center [270, 236] width 154 height 27
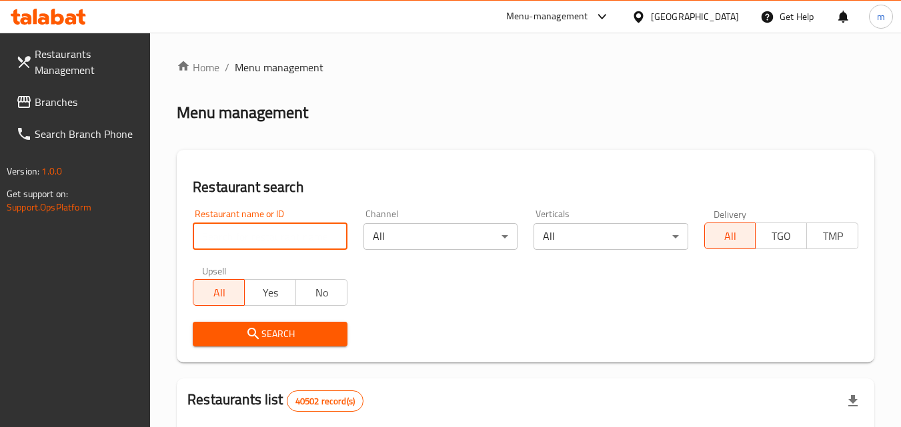
paste input "683665"
type input "683665"
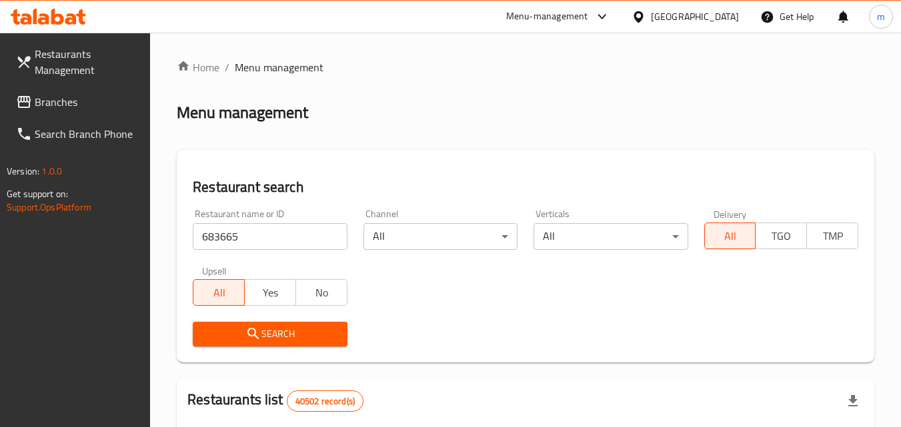
click at [339, 345] on button "Search" at bounding box center [270, 334] width 154 height 25
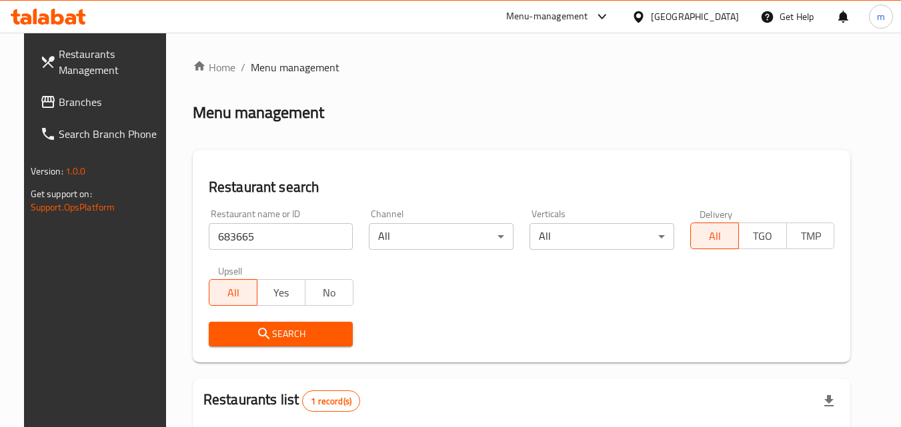
scroll to position [156, 0]
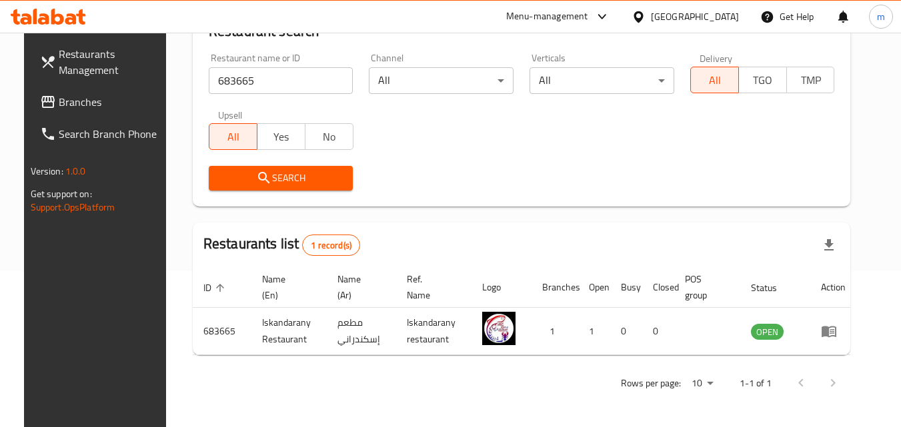
click at [639, 11] on icon at bounding box center [637, 16] width 9 height 11
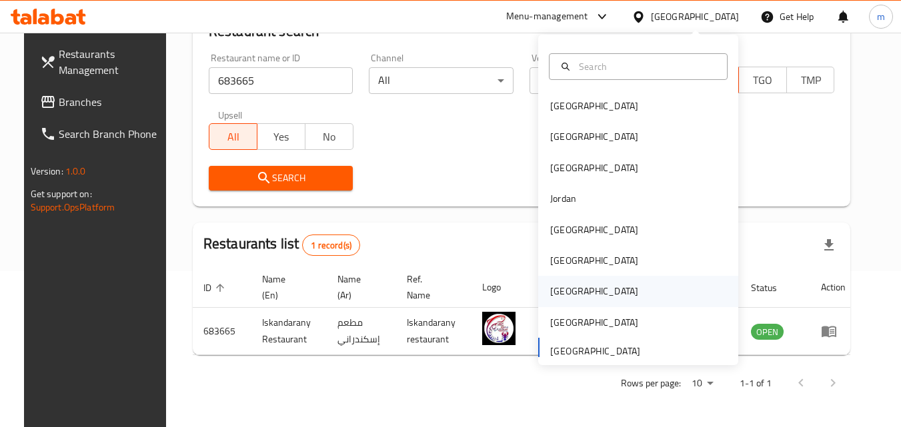
click at [555, 285] on div "[GEOGRAPHIC_DATA]" at bounding box center [594, 291] width 88 height 15
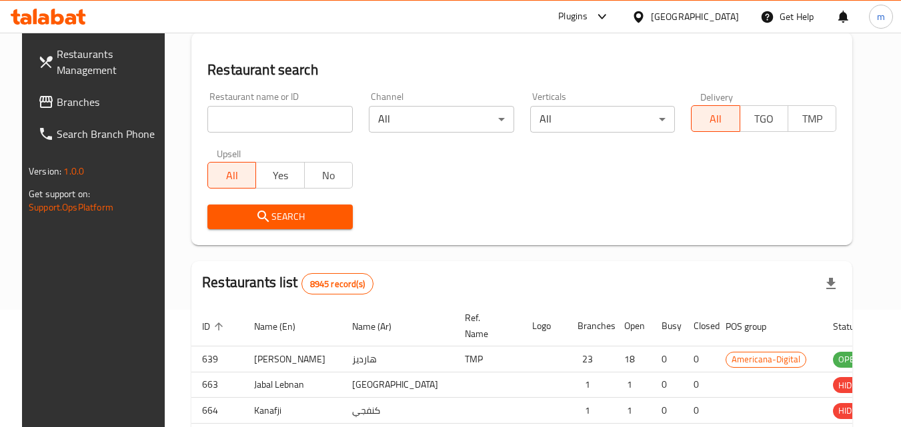
scroll to position [156, 0]
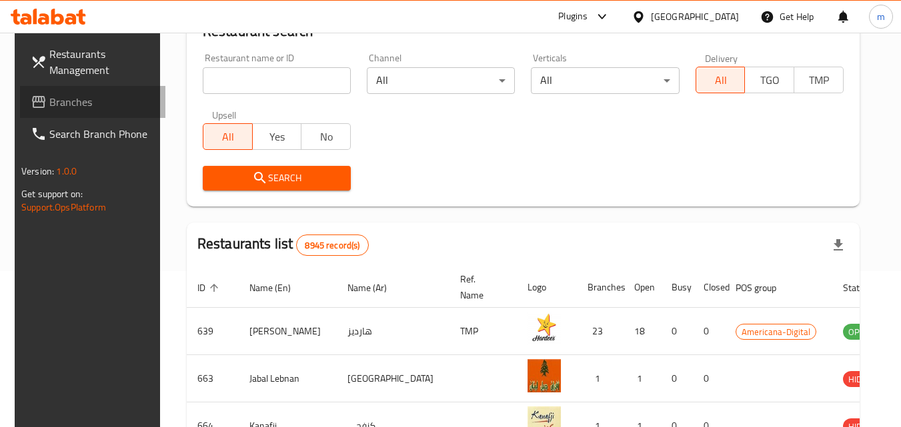
click at [56, 102] on span "Branches" at bounding box center [101, 102] width 105 height 16
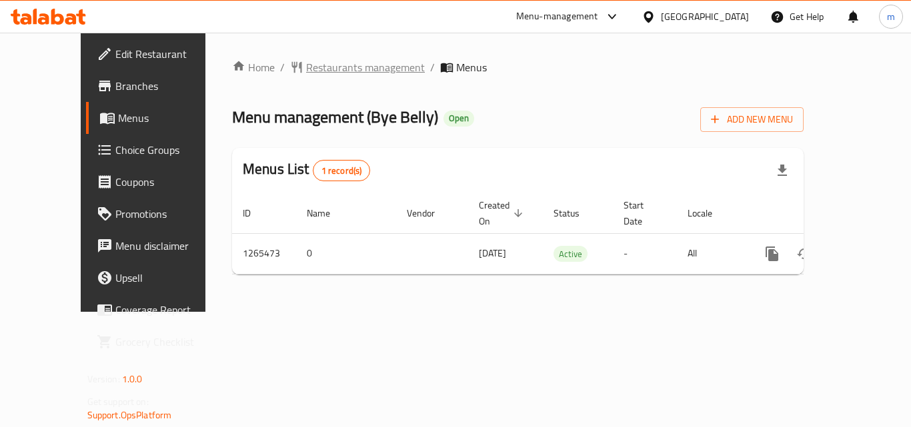
click at [344, 51] on div "Home / Restaurants management / Menus Menu management ( Bye Belly ) Open Add Ne…" at bounding box center [517, 172] width 625 height 279
click at [325, 68] on span "Restaurants management" at bounding box center [365, 67] width 119 height 16
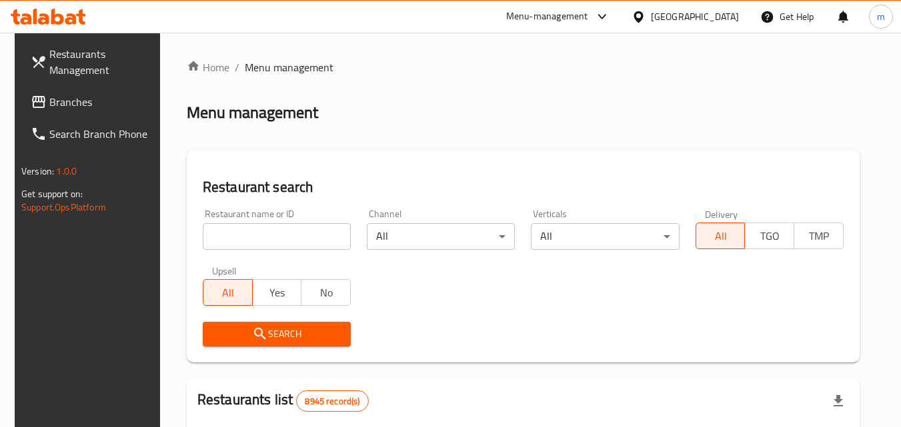
click at [278, 243] on input "search" at bounding box center [277, 236] width 148 height 27
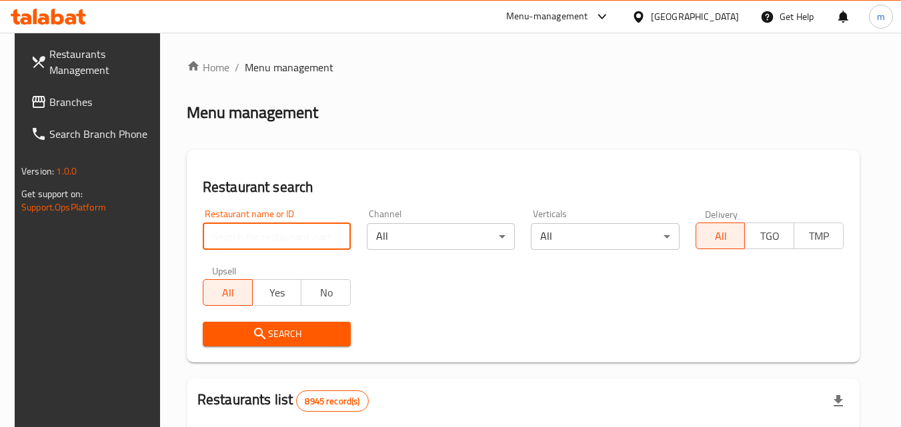
paste input "686809"
type input "686809"
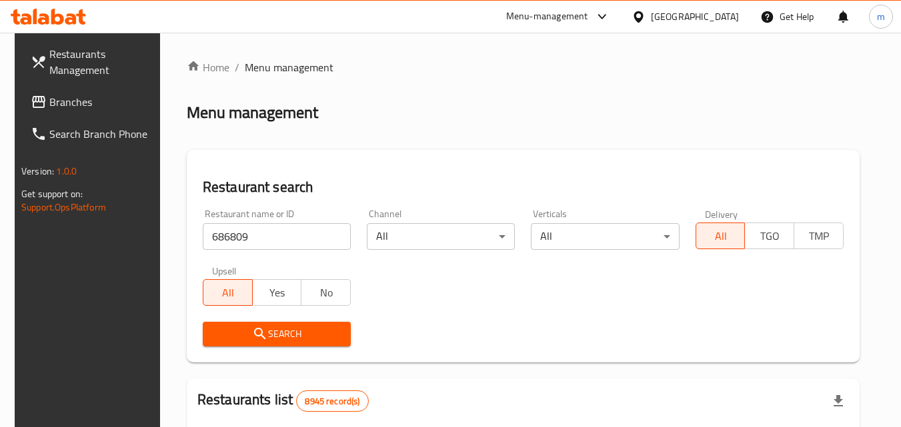
click at [286, 329] on span "Search" at bounding box center [276, 334] width 127 height 17
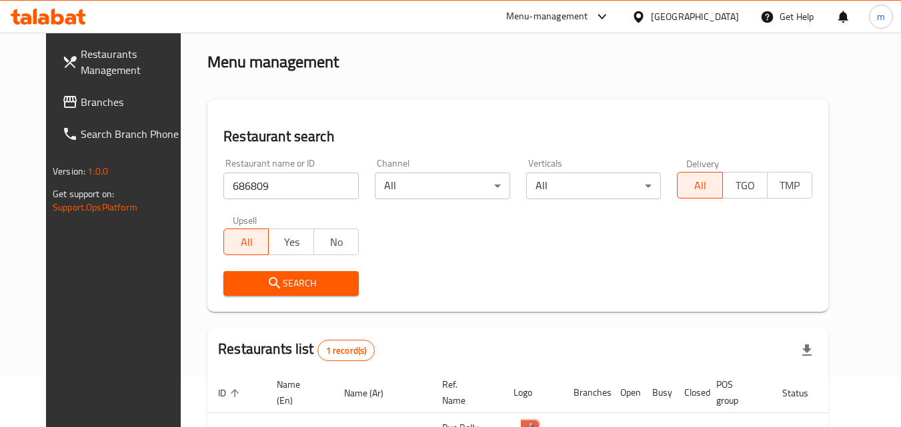
scroll to position [156, 0]
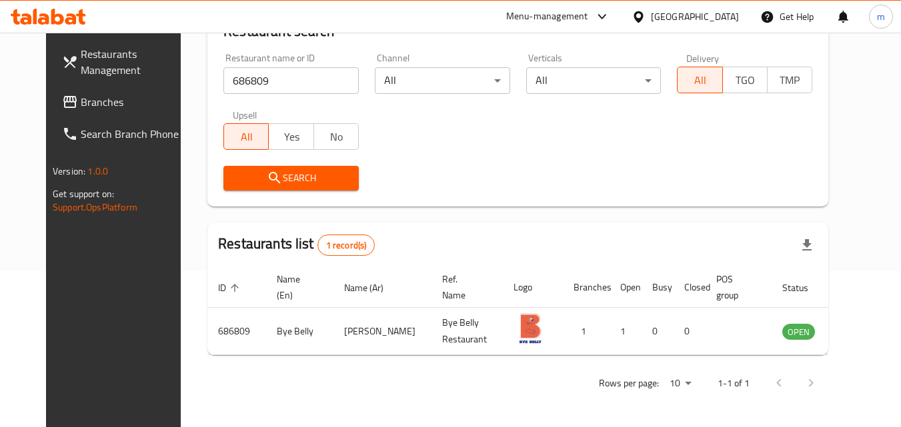
click at [643, 19] on icon at bounding box center [637, 16] width 9 height 11
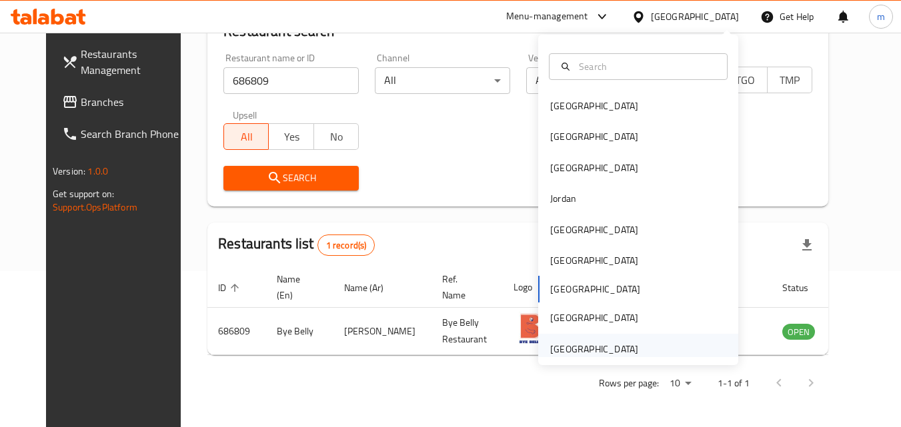
click at [584, 344] on div "[GEOGRAPHIC_DATA]" at bounding box center [594, 349] width 88 height 15
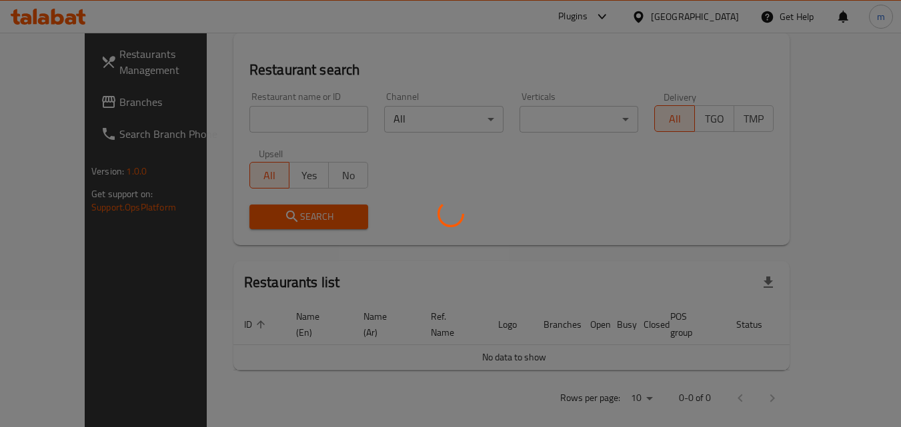
scroll to position [156, 0]
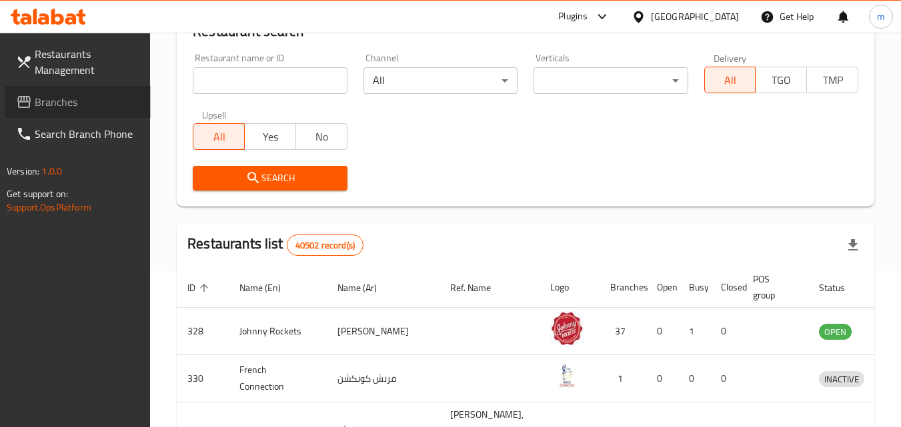
click at [41, 100] on span "Branches" at bounding box center [87, 102] width 105 height 16
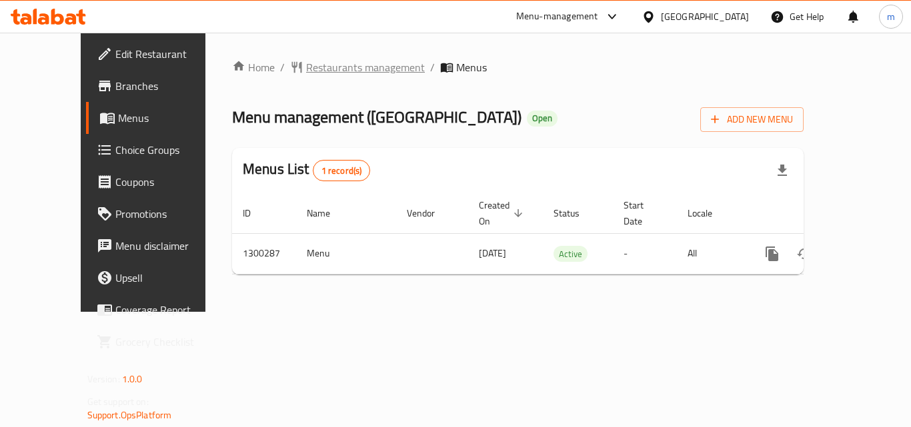
click at [306, 66] on span "Restaurants management" at bounding box center [365, 67] width 119 height 16
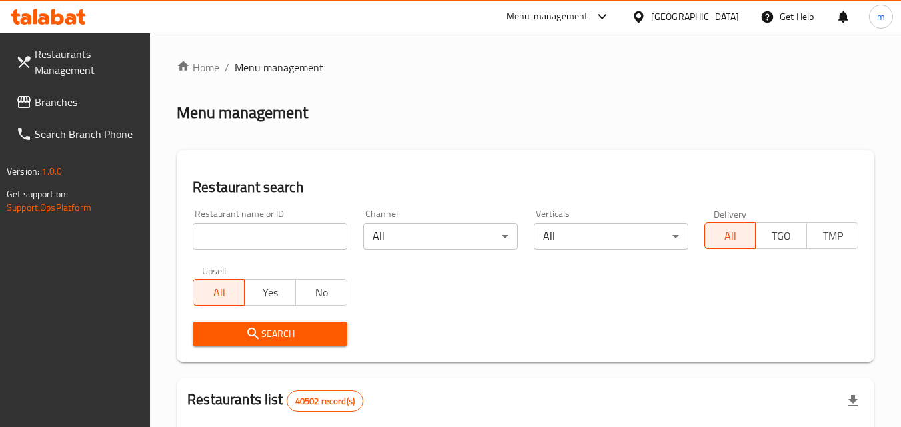
click at [274, 233] on input "search" at bounding box center [270, 236] width 154 height 27
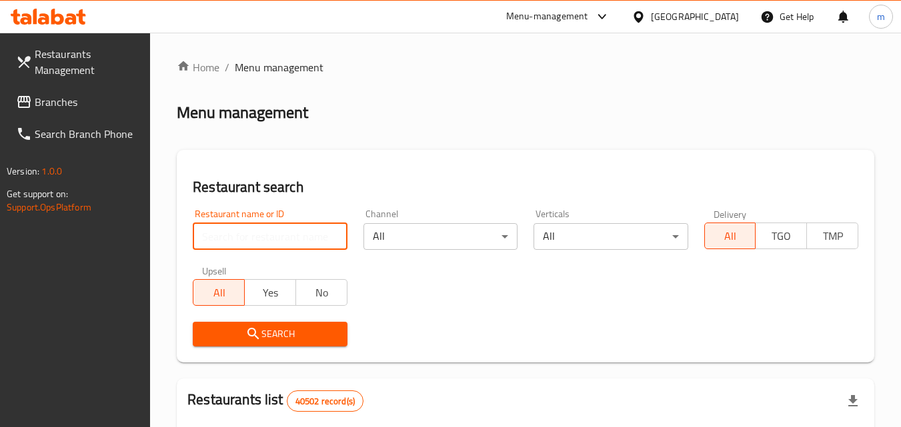
paste input "701719"
type input "701719"
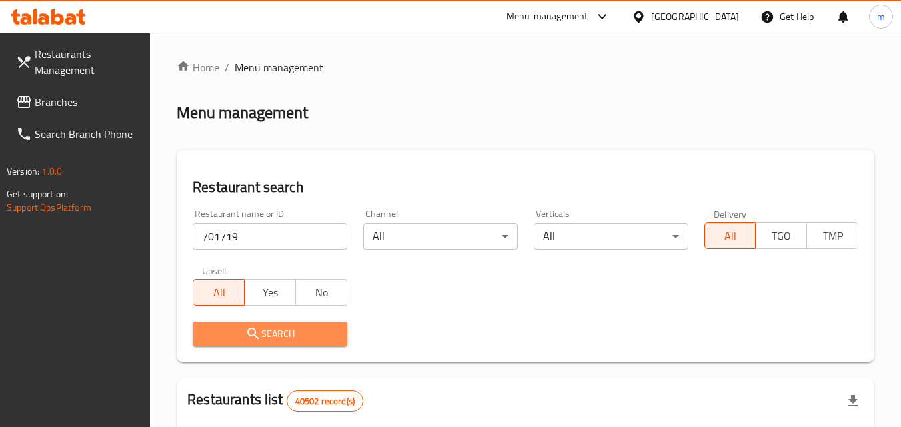
click at [294, 331] on span "Search" at bounding box center [269, 334] width 133 height 17
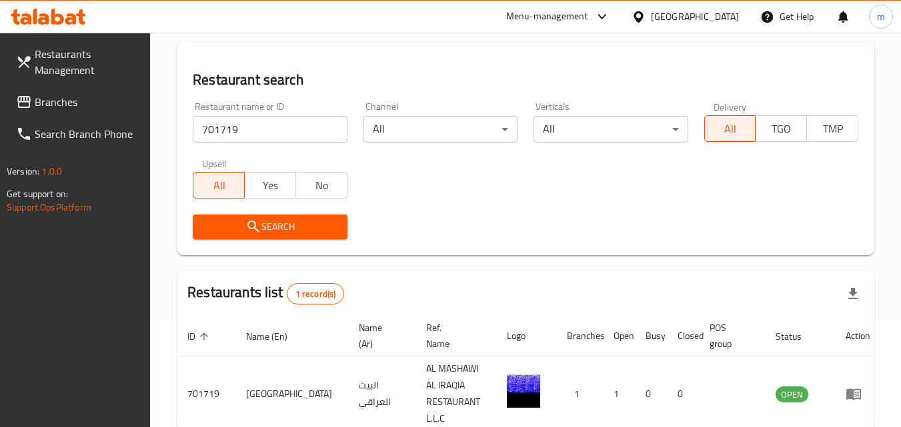
scroll to position [167, 0]
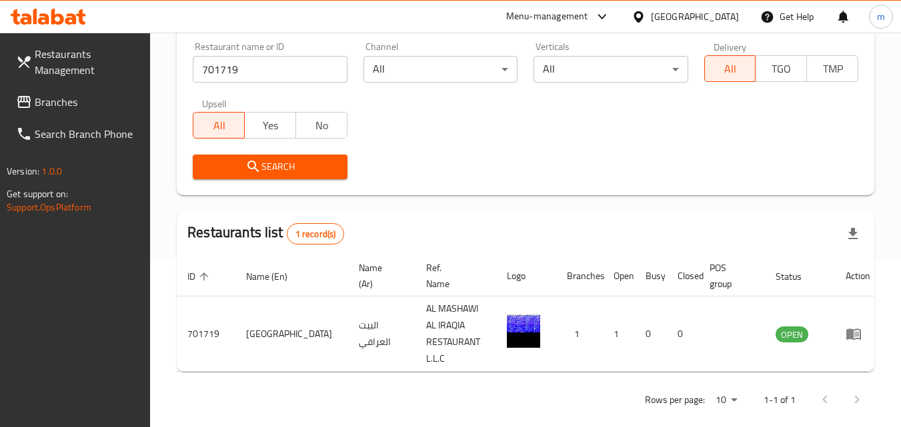
click at [632, 18] on icon at bounding box center [638, 17] width 14 height 14
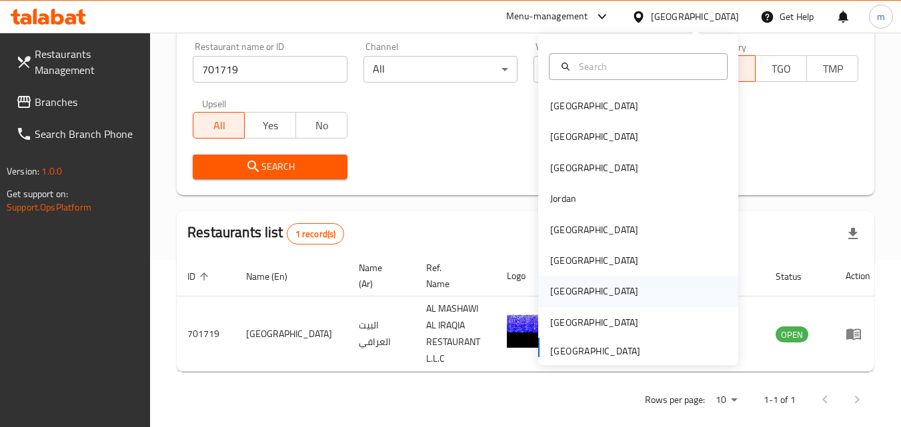
click at [562, 292] on div "[GEOGRAPHIC_DATA]" at bounding box center [594, 291] width 88 height 15
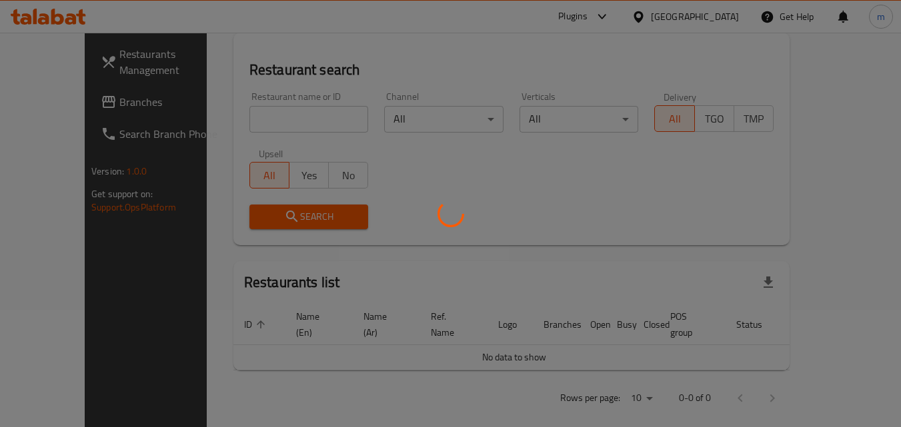
scroll to position [167, 0]
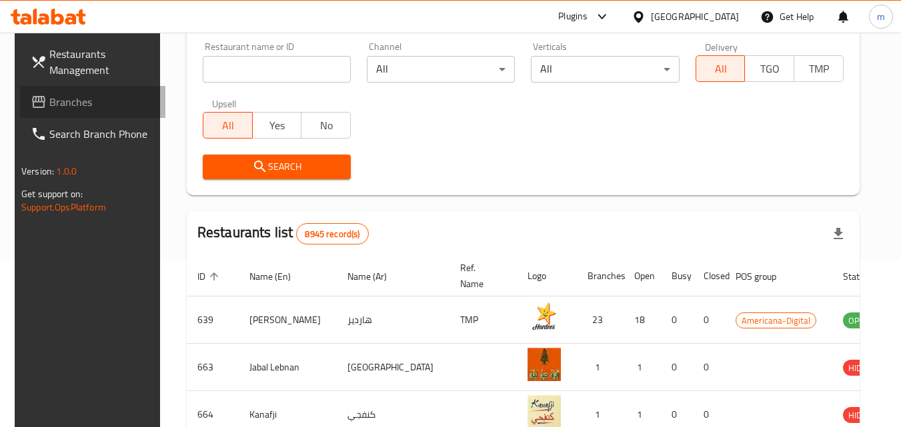
click at [75, 99] on span "Branches" at bounding box center [101, 102] width 105 height 16
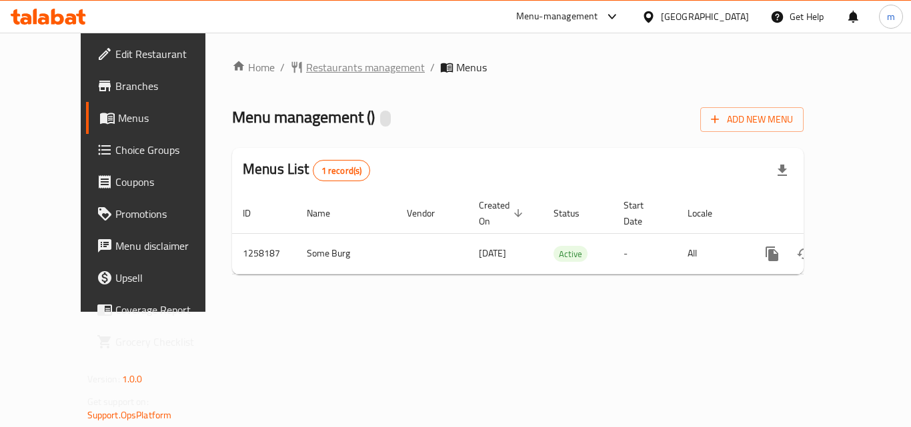
click at [328, 75] on span "Restaurants management" at bounding box center [365, 67] width 119 height 16
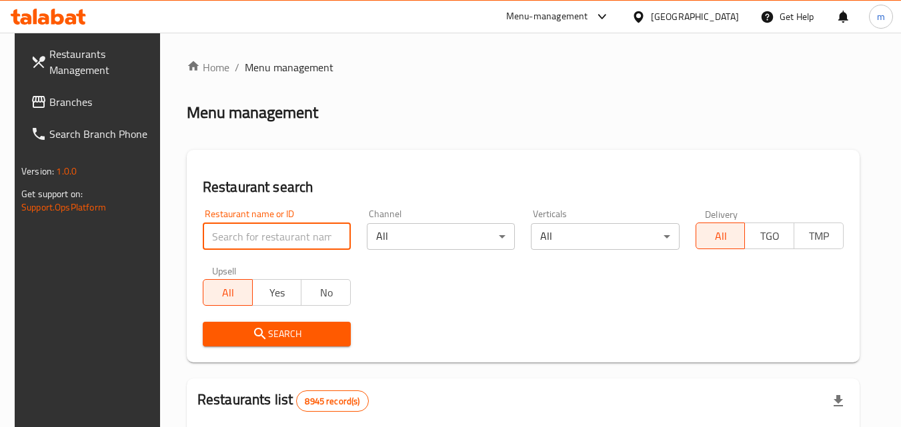
click at [282, 239] on input "search" at bounding box center [277, 236] width 148 height 27
paste input "/683859/"
click at [205, 239] on input "/683859" at bounding box center [277, 236] width 148 height 27
type input "683859"
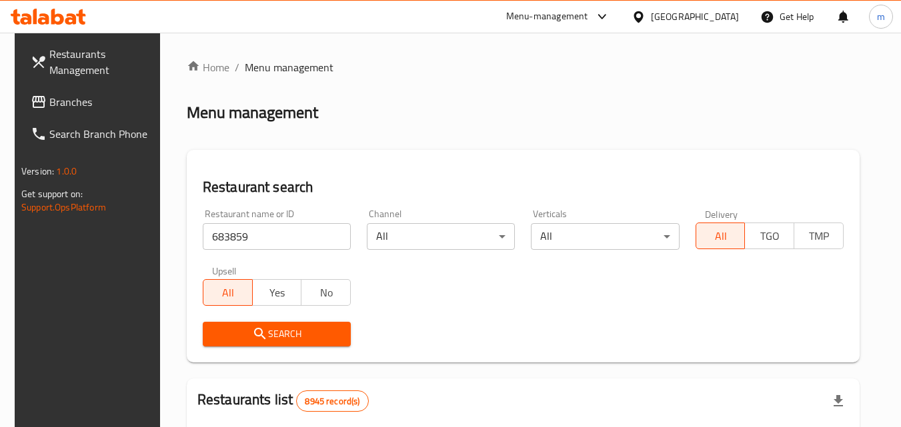
click at [243, 337] on span "Search" at bounding box center [276, 334] width 127 height 17
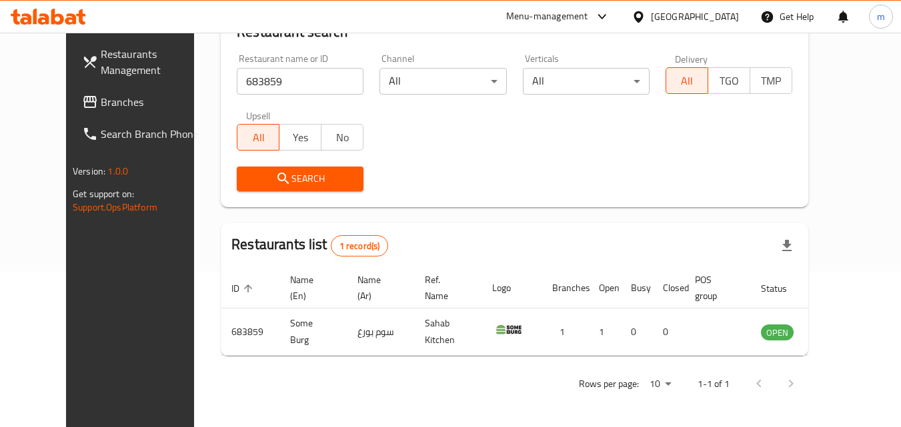
scroll to position [156, 0]
click at [645, 19] on icon at bounding box center [638, 17] width 14 height 14
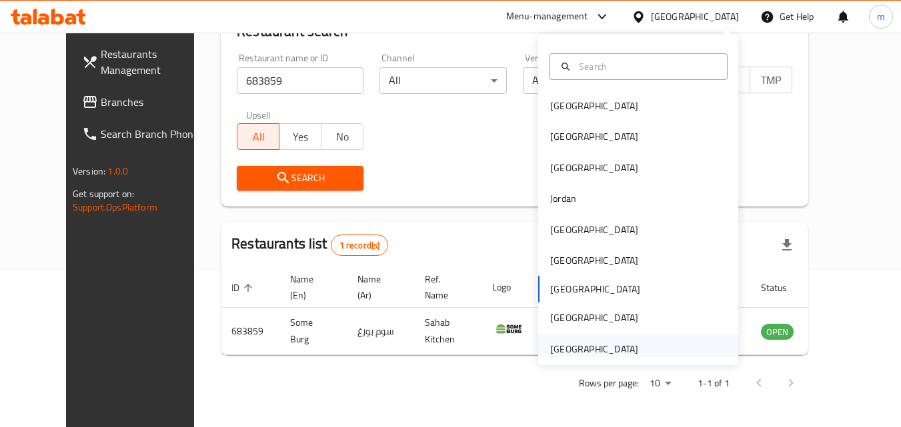
click at [601, 346] on div "[GEOGRAPHIC_DATA]" at bounding box center [594, 349] width 88 height 15
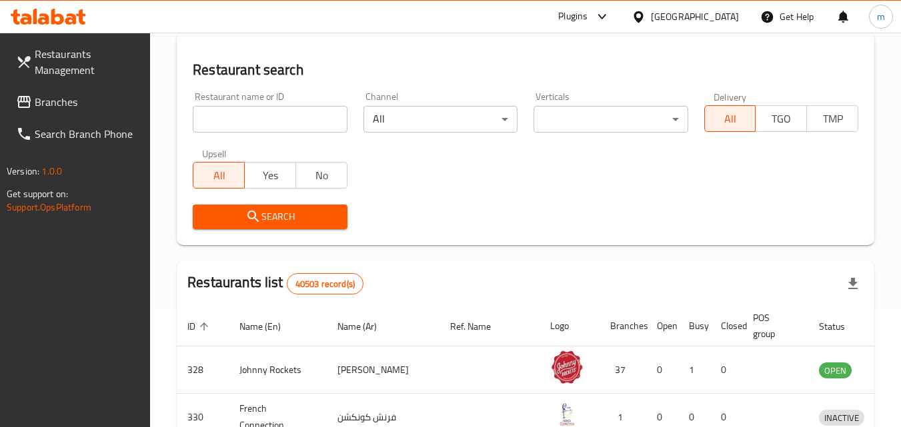
scroll to position [156, 0]
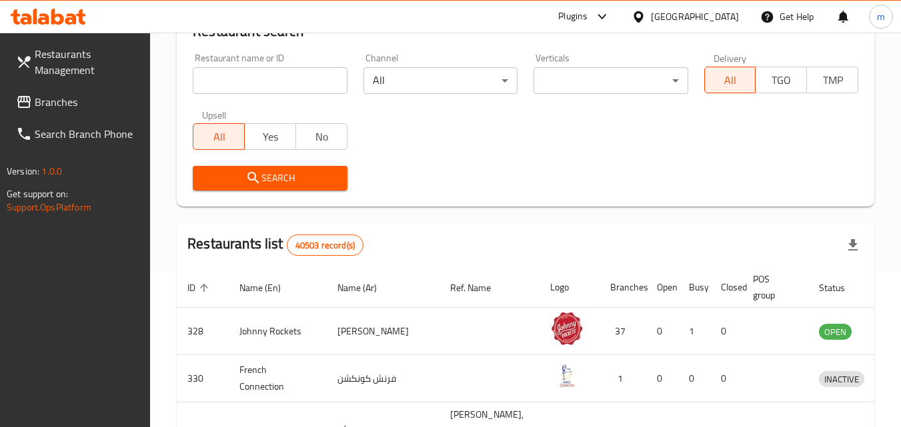
click at [73, 95] on span "Branches" at bounding box center [87, 102] width 105 height 16
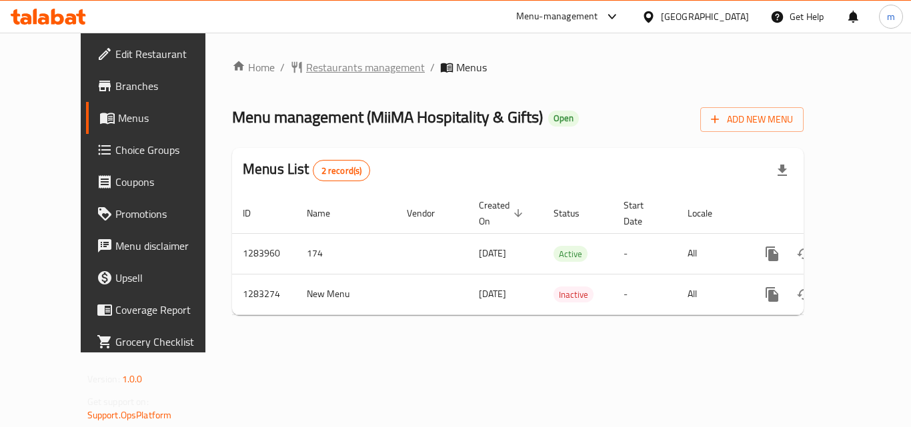
click at [335, 65] on span "Restaurants management" at bounding box center [365, 67] width 119 height 16
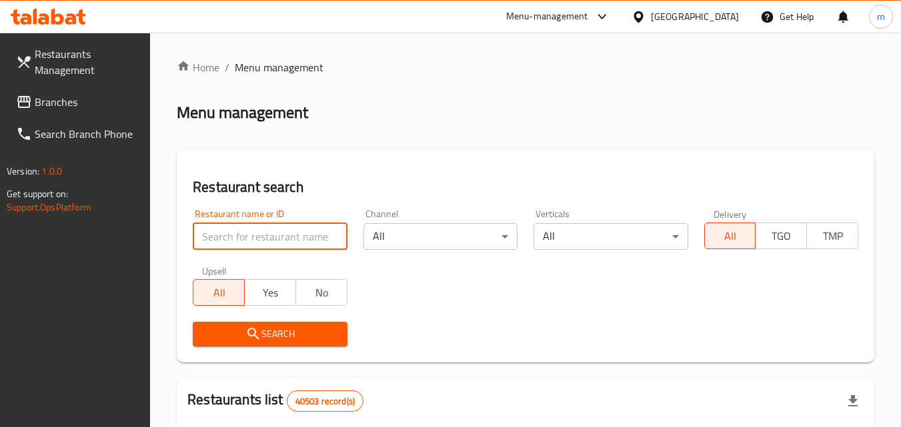
click at [237, 231] on input "search" at bounding box center [270, 236] width 154 height 27
paste input "695207"
type input "695207"
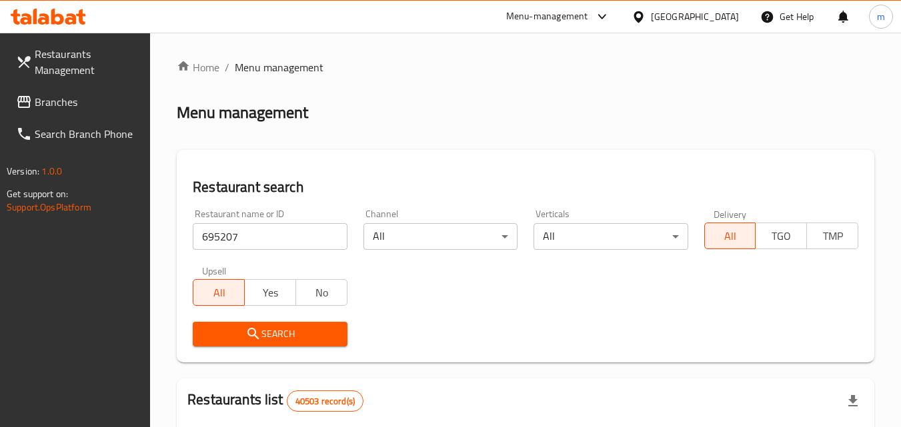
click at [263, 334] on span "Search" at bounding box center [269, 334] width 133 height 17
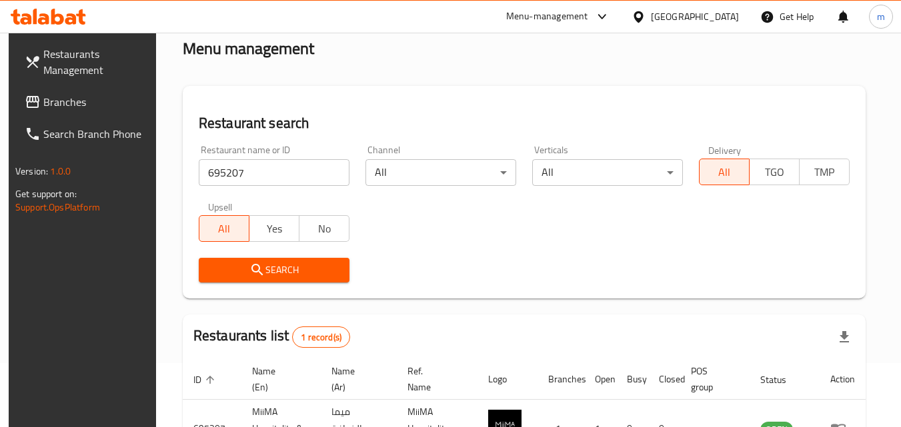
scroll to position [167, 0]
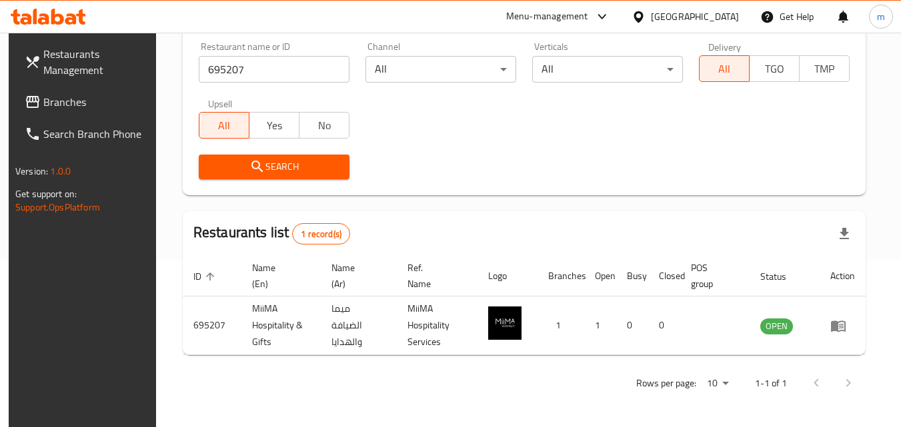
click at [636, 9] on div at bounding box center [640, 16] width 19 height 15
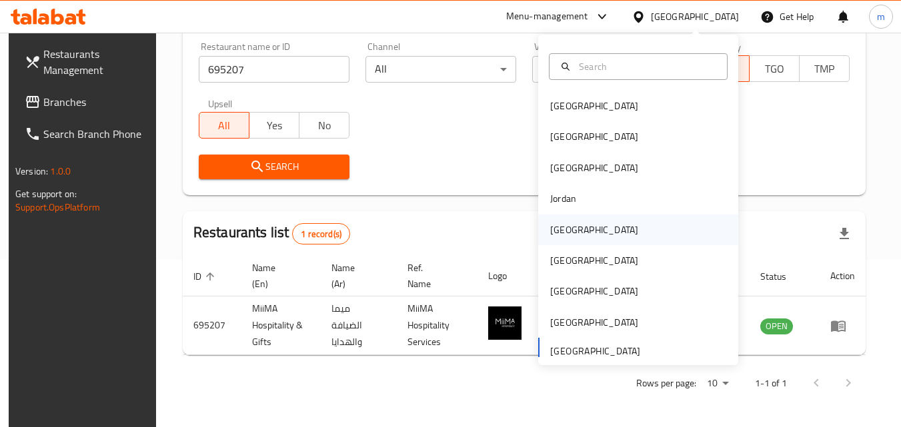
click at [563, 232] on div "[GEOGRAPHIC_DATA]" at bounding box center [594, 230] width 88 height 15
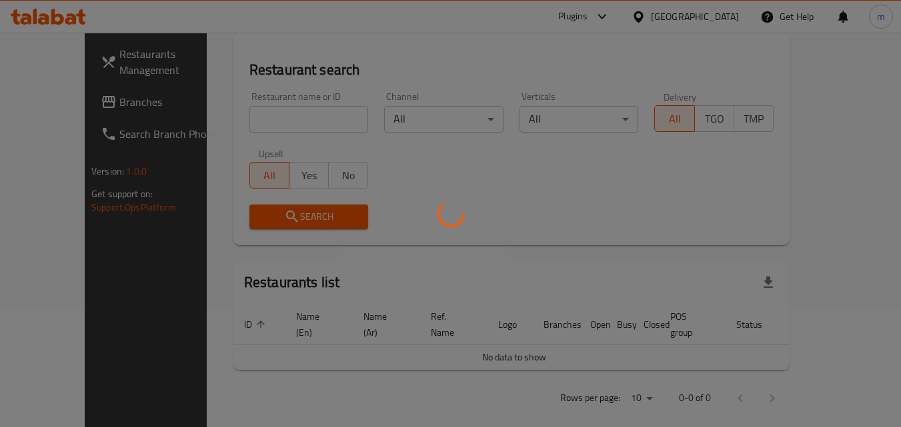
scroll to position [167, 0]
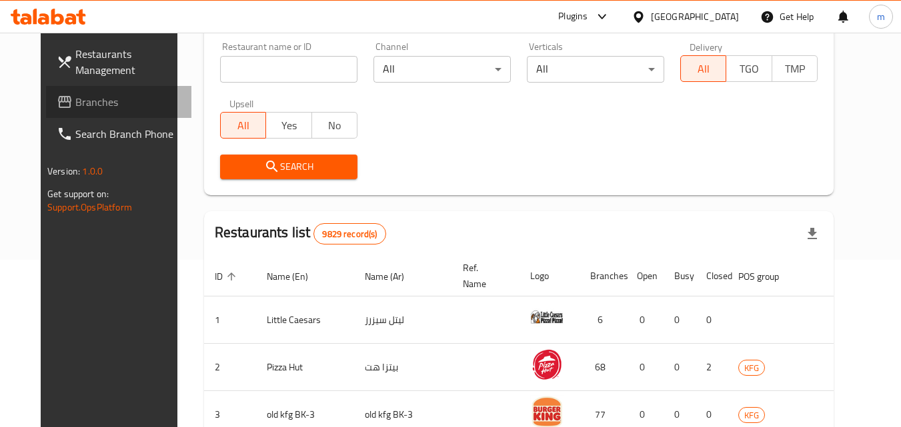
click at [76, 107] on span "Branches" at bounding box center [127, 102] width 105 height 16
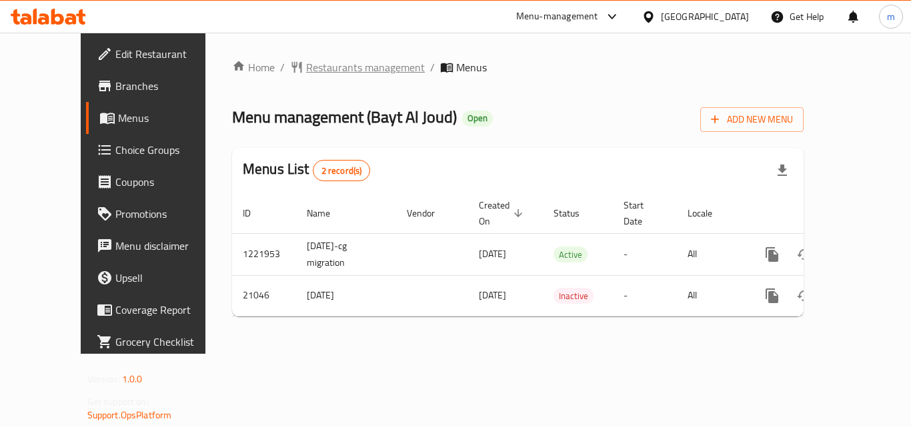
click at [328, 71] on span "Restaurants management" at bounding box center [365, 67] width 119 height 16
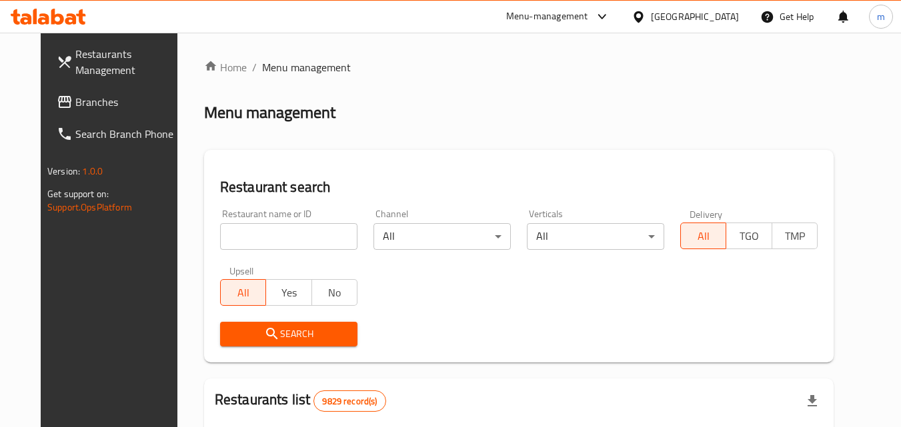
click at [275, 237] on input "search" at bounding box center [288, 236] width 137 height 27
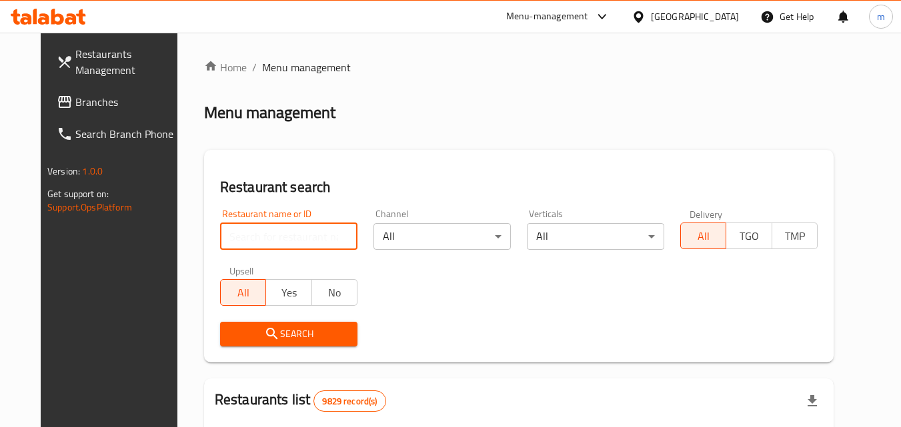
paste input "11170"
type input "11170"
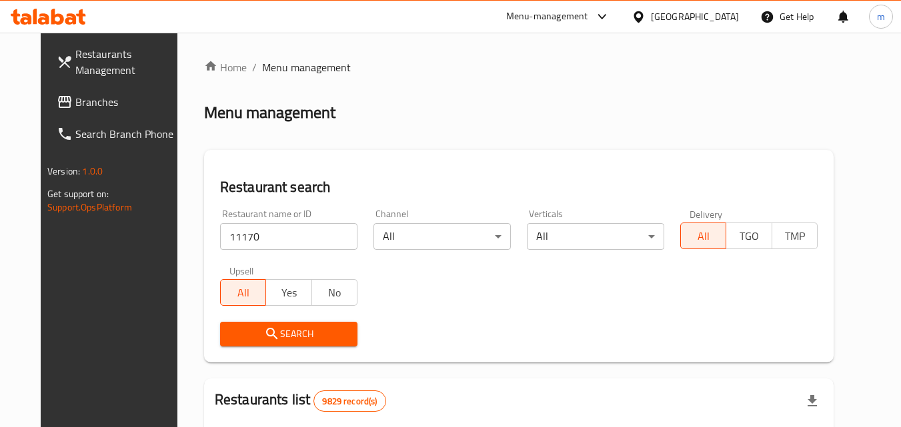
click at [291, 331] on span "Search" at bounding box center [289, 334] width 116 height 17
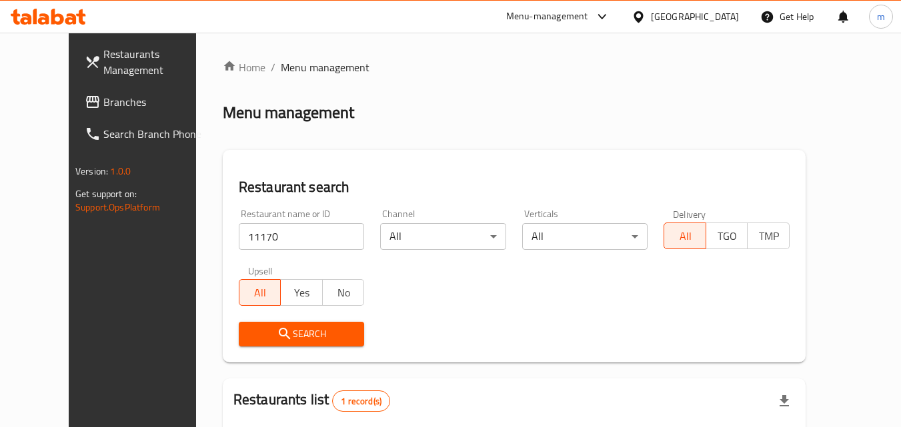
scroll to position [156, 0]
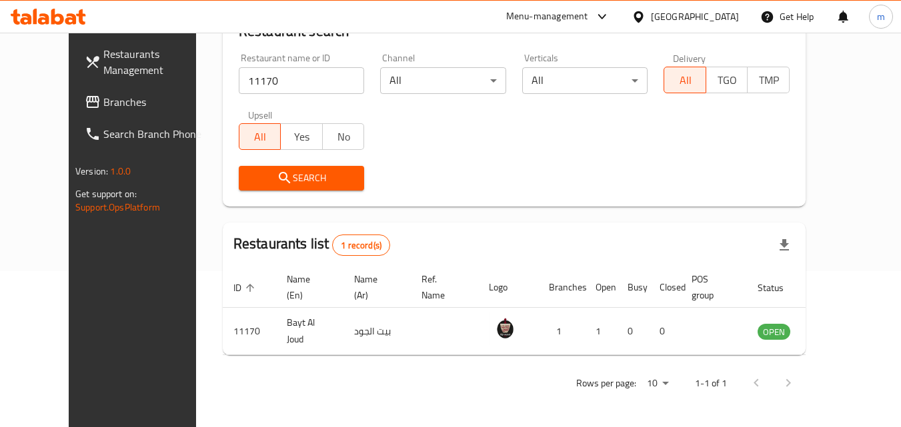
click at [645, 21] on icon at bounding box center [638, 17] width 14 height 14
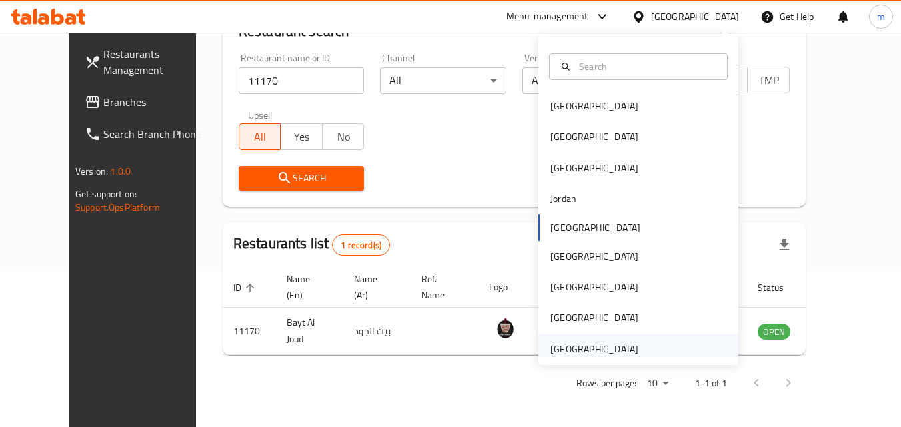
click at [567, 349] on div "[GEOGRAPHIC_DATA]" at bounding box center [594, 349] width 88 height 15
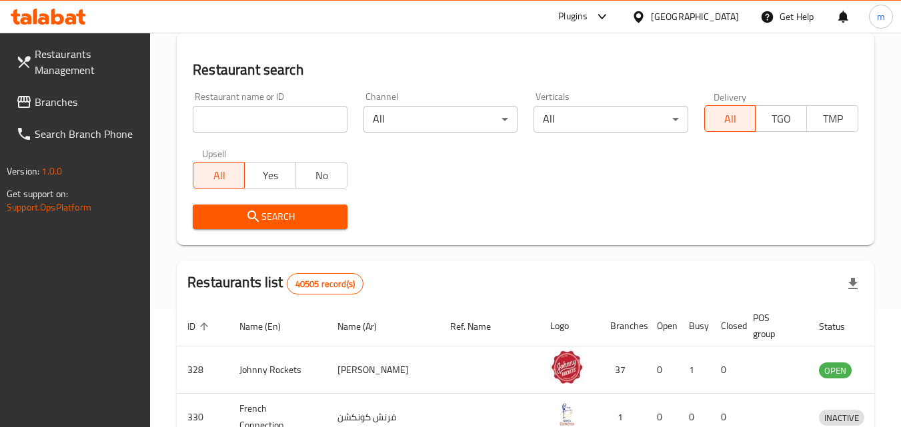
scroll to position [156, 0]
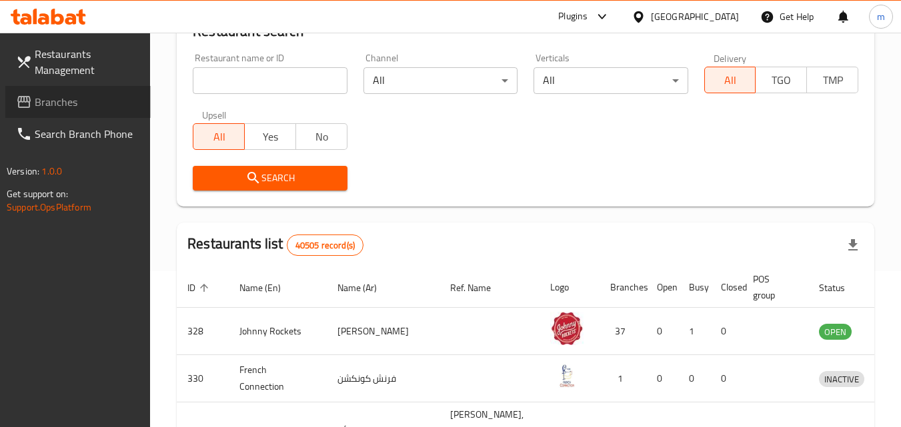
click at [57, 102] on span "Branches" at bounding box center [87, 102] width 105 height 16
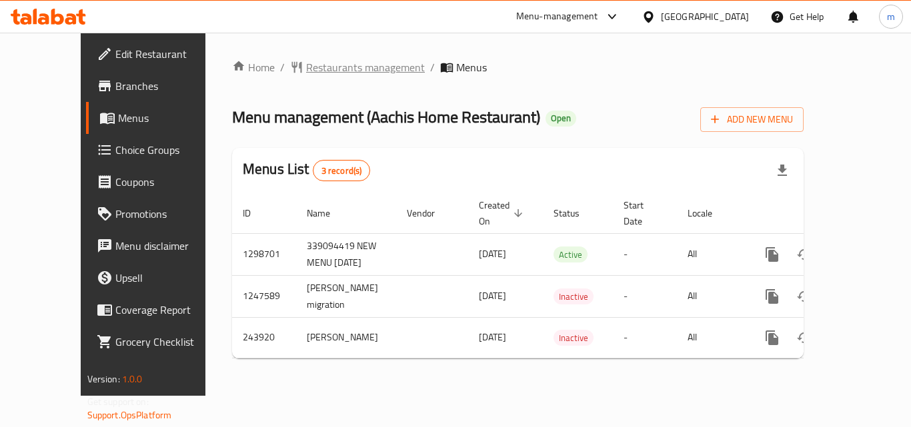
click at [311, 63] on span "Restaurants management" at bounding box center [365, 67] width 119 height 16
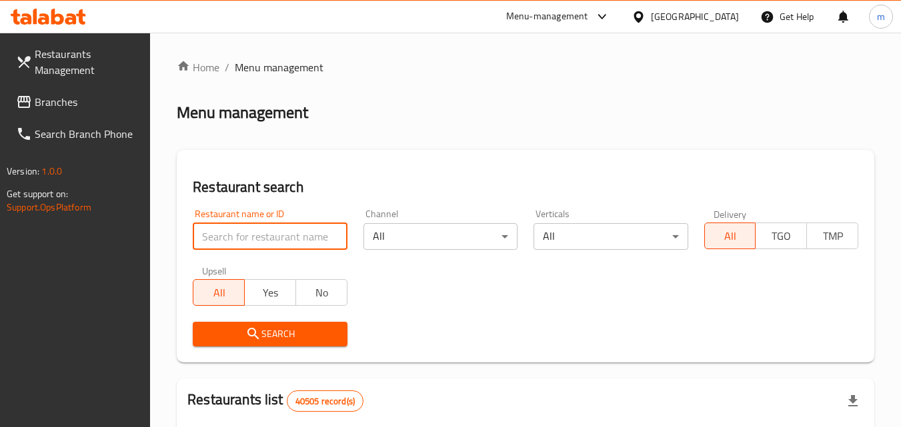
click at [299, 243] on input "search" at bounding box center [270, 236] width 154 height 27
paste input "627101"
type input "627101"
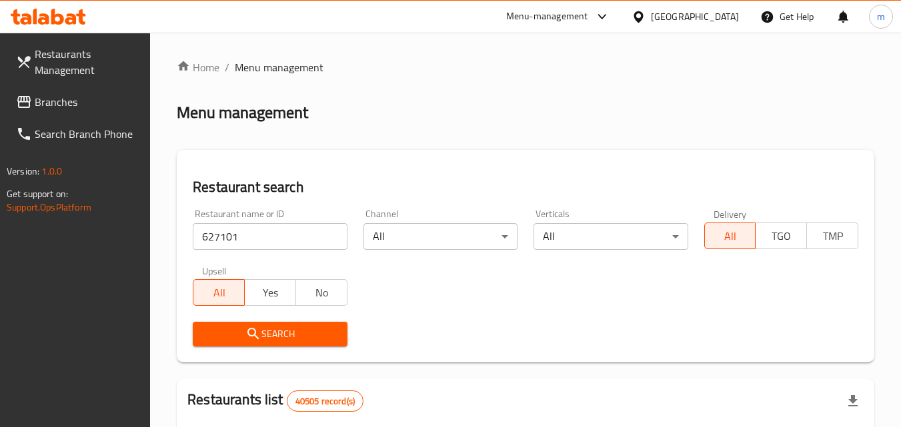
click at [281, 331] on span "Search" at bounding box center [269, 334] width 133 height 17
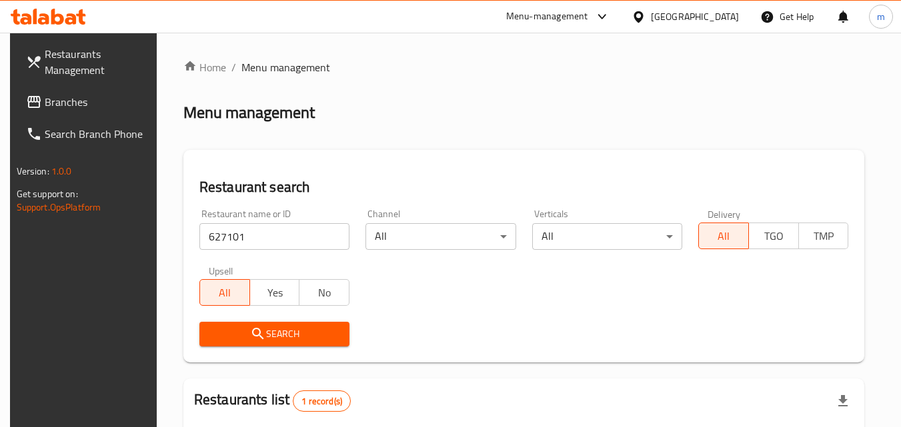
click at [635, 9] on div at bounding box center [640, 16] width 19 height 15
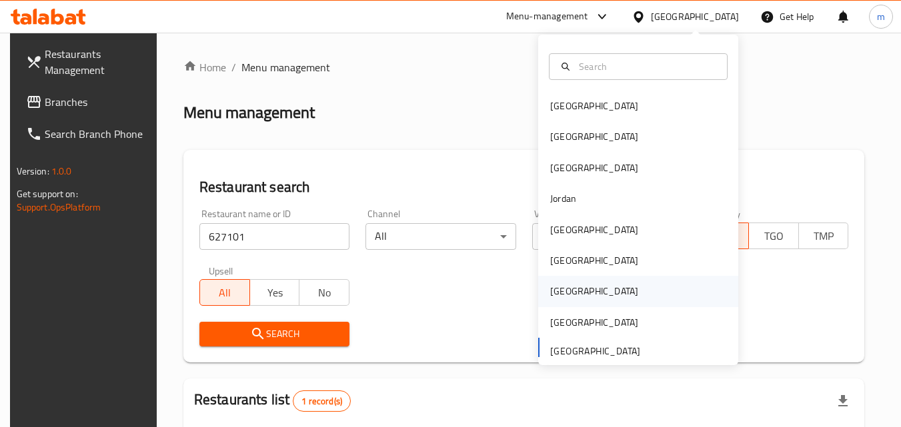
click at [555, 293] on div "[GEOGRAPHIC_DATA]" at bounding box center [594, 291] width 88 height 15
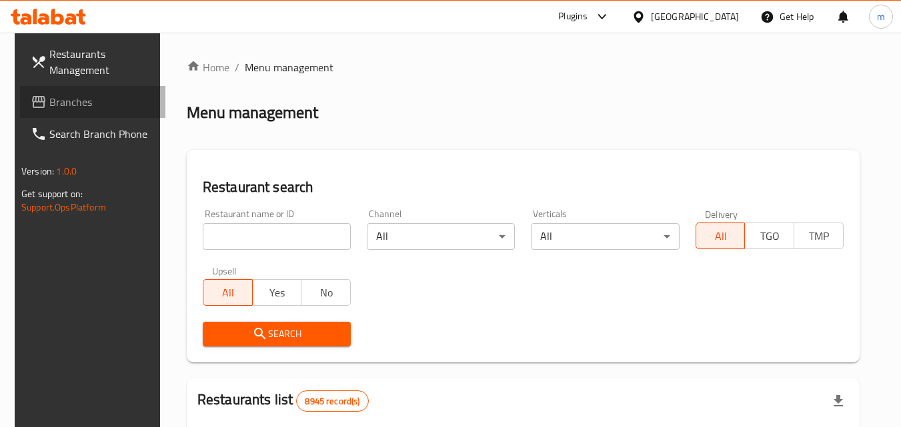
click at [53, 101] on span "Branches" at bounding box center [101, 102] width 105 height 16
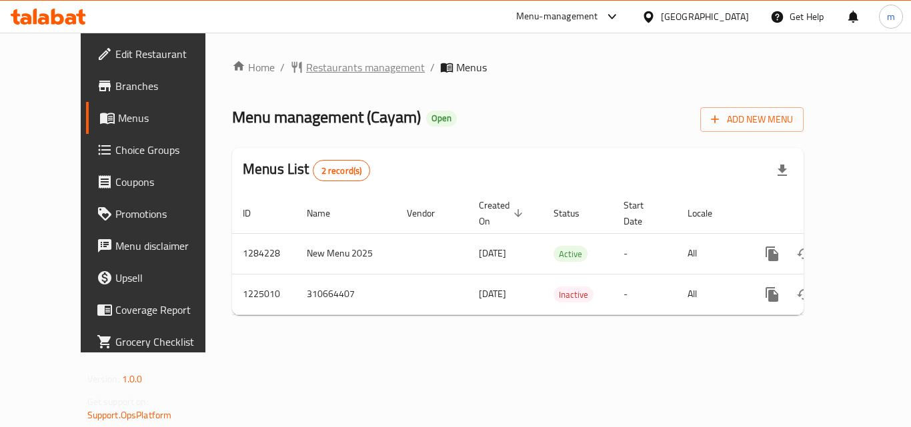
click at [313, 72] on span "Restaurants management" at bounding box center [365, 67] width 119 height 16
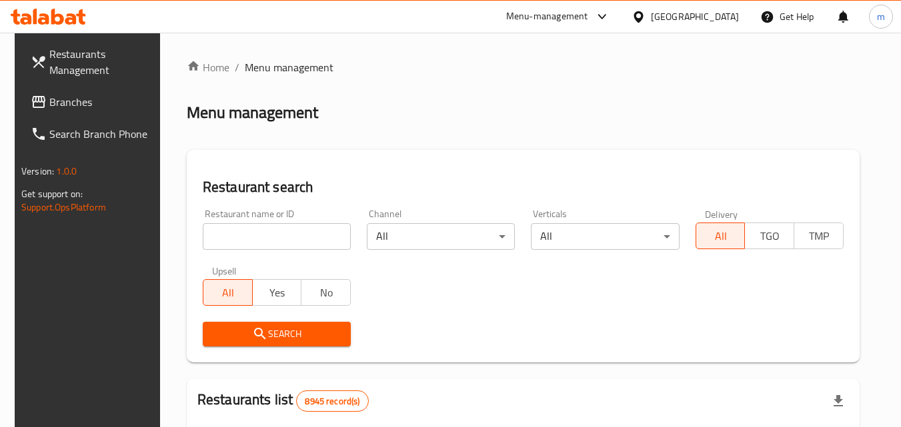
click at [277, 235] on input "search" at bounding box center [277, 236] width 148 height 27
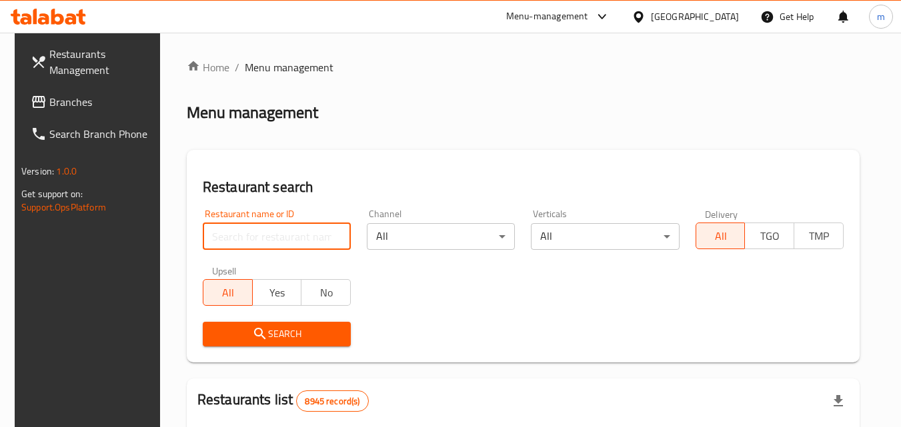
paste input "675159"
type input "675159"
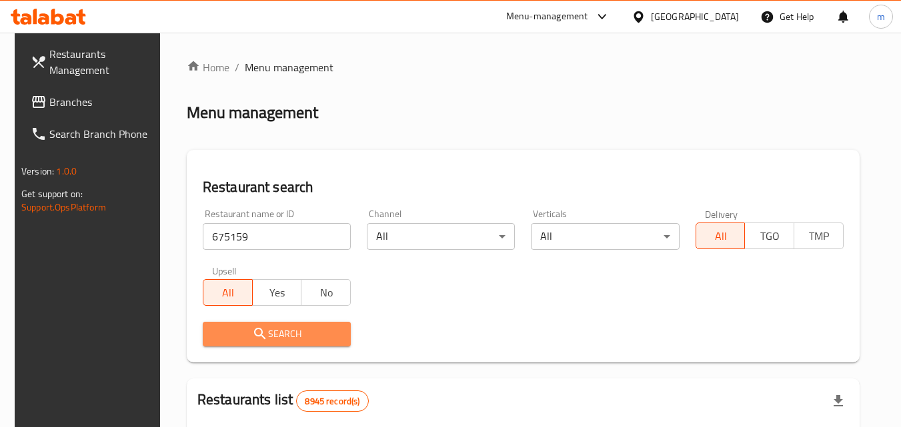
click at [259, 340] on icon "submit" at bounding box center [260, 334] width 16 height 16
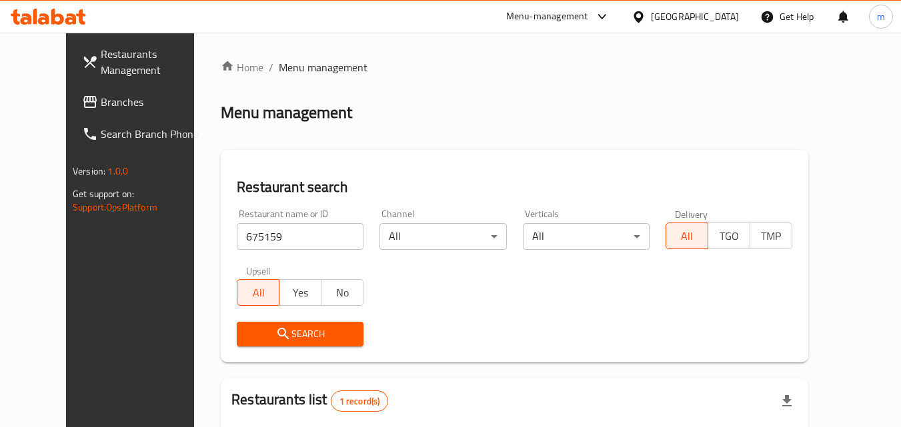
click at [651, 9] on div at bounding box center [640, 16] width 19 height 15
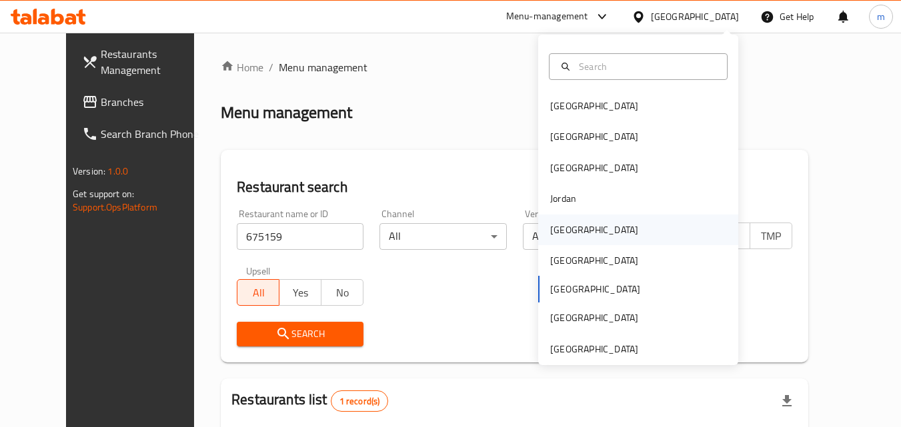
click at [563, 233] on div "[GEOGRAPHIC_DATA]" at bounding box center [594, 230] width 88 height 15
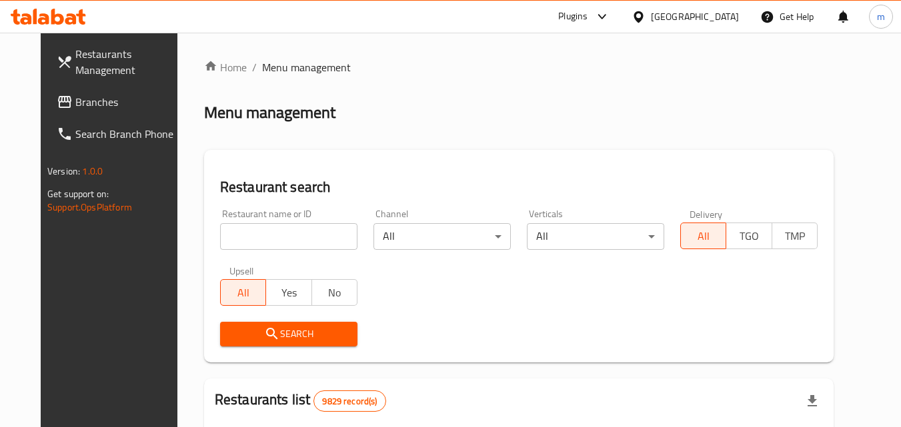
click at [57, 87] on link "Branches" at bounding box center [118, 102] width 145 height 32
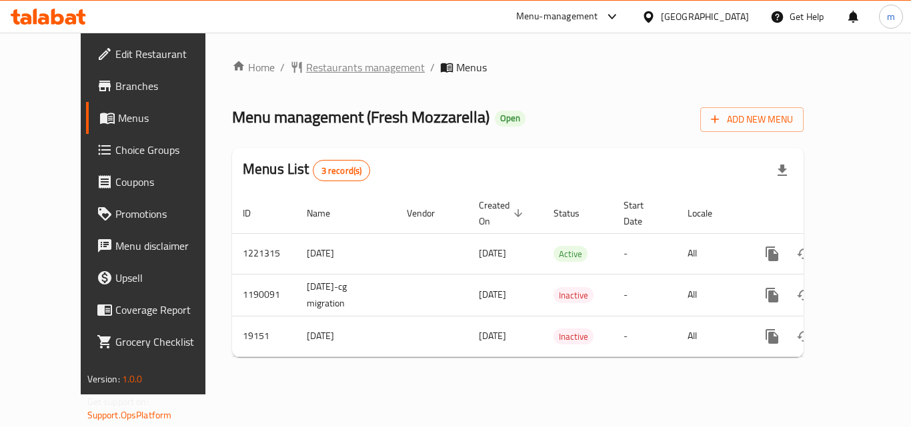
click at [315, 65] on span "Restaurants management" at bounding box center [365, 67] width 119 height 16
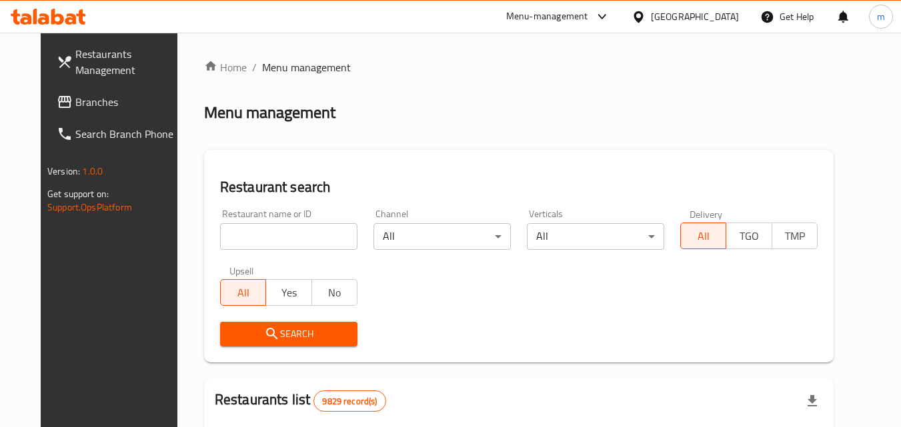
click at [243, 243] on input "search" at bounding box center [288, 236] width 137 height 27
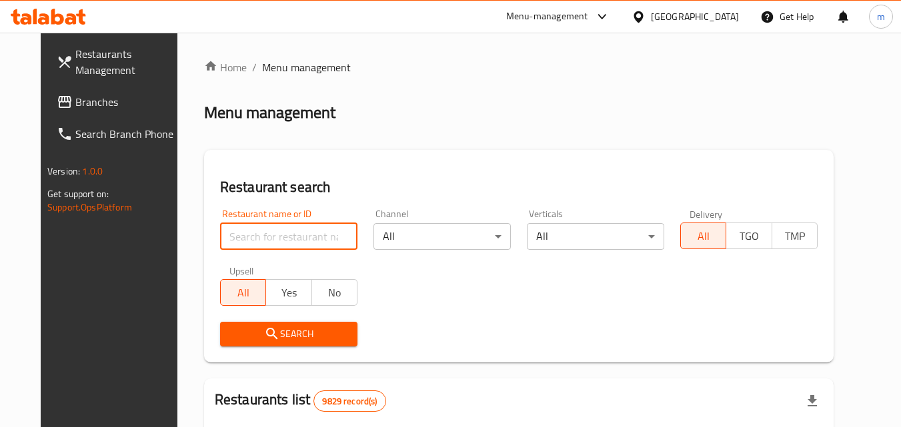
paste input "10274"
type input "10274"
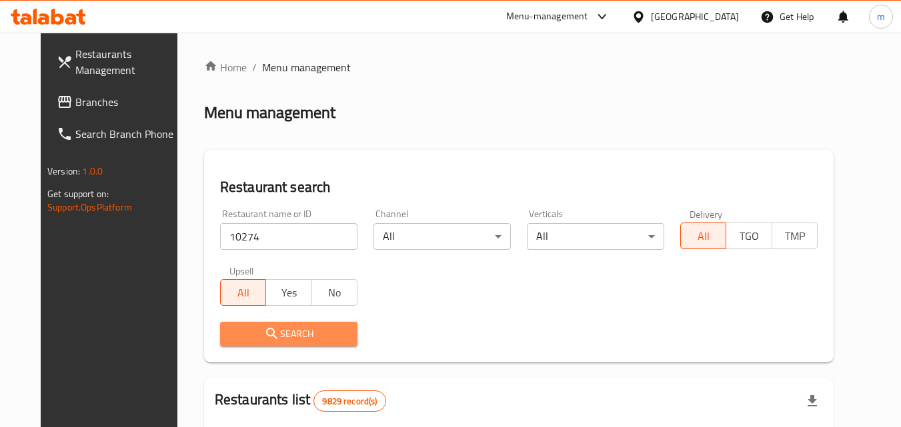
click at [271, 331] on span "Search" at bounding box center [289, 334] width 116 height 17
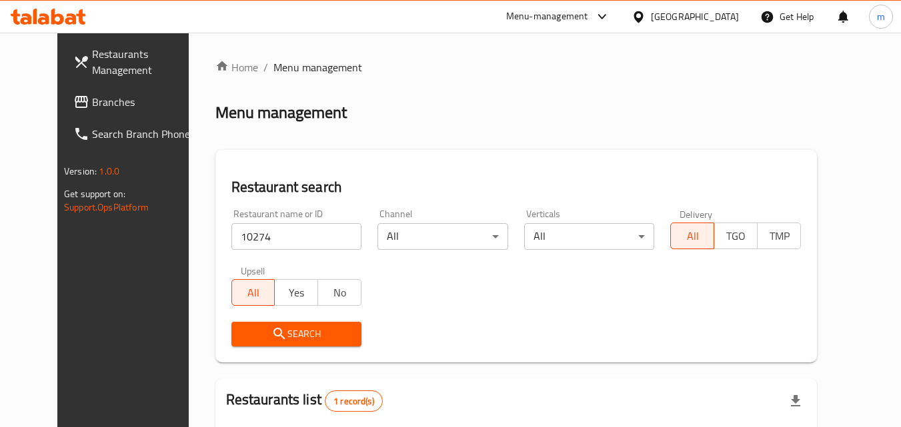
scroll to position [156, 0]
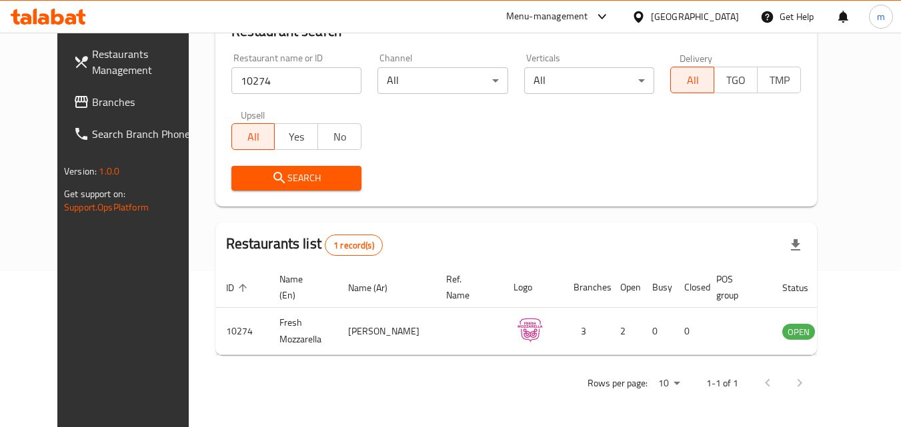
click at [645, 15] on icon at bounding box center [638, 17] width 14 height 14
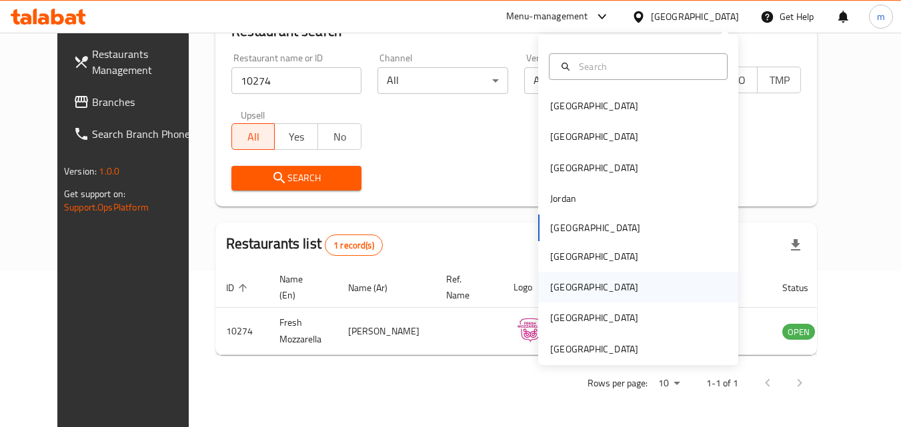
click at [580, 281] on div "[GEOGRAPHIC_DATA]" at bounding box center [638, 287] width 200 height 31
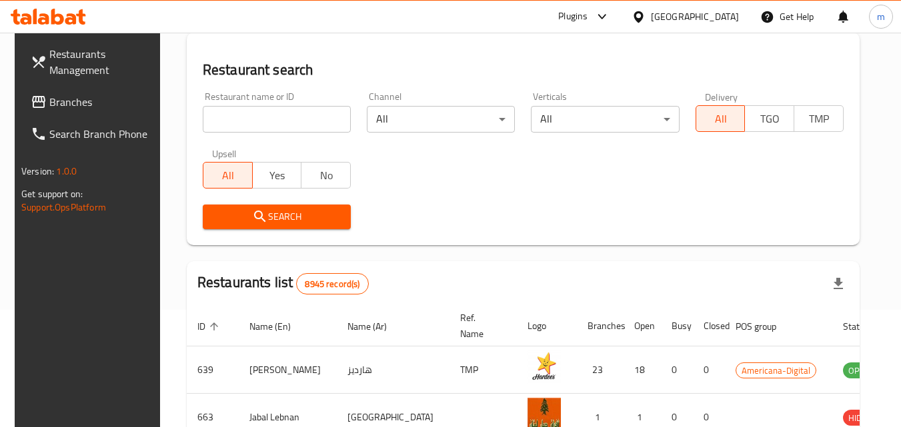
scroll to position [156, 0]
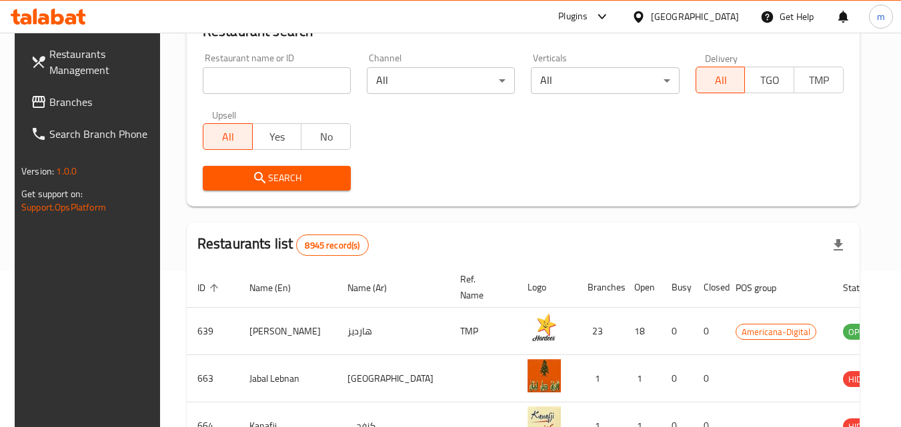
click at [59, 113] on link "Branches" at bounding box center [92, 102] width 145 height 32
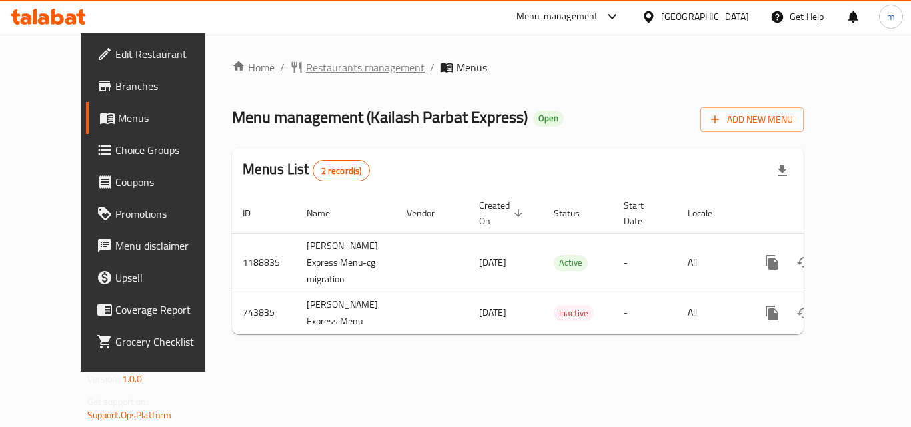
click at [327, 64] on span "Restaurants management" at bounding box center [365, 67] width 119 height 16
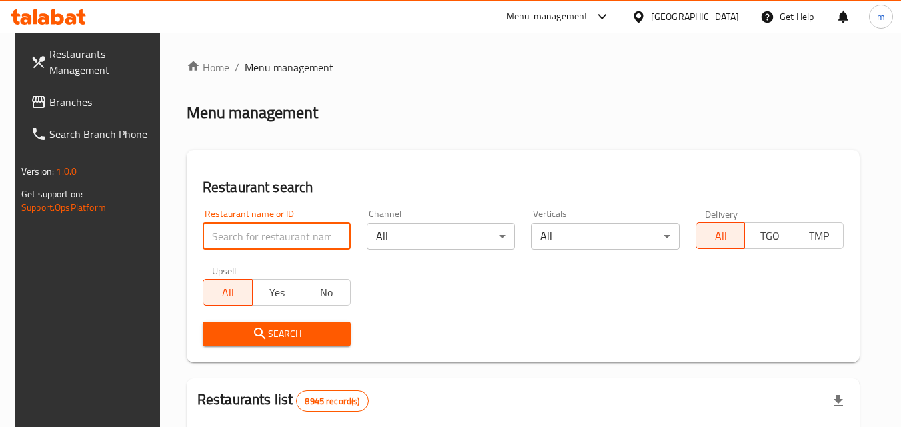
click at [272, 237] on input "search" at bounding box center [277, 236] width 148 height 27
paste input "648202"
type input "648202"
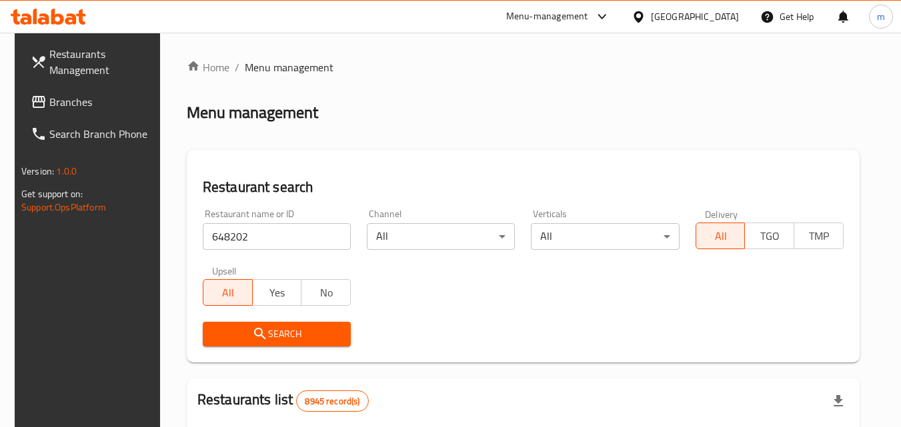
click at [259, 326] on span "Search" at bounding box center [276, 334] width 127 height 17
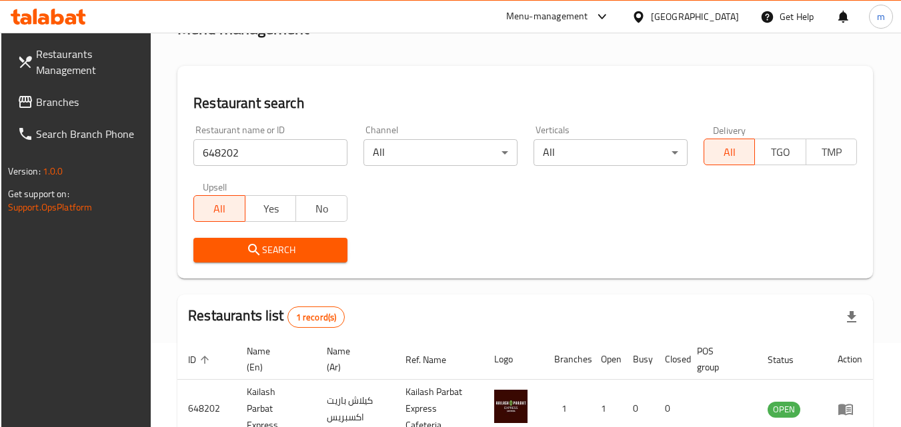
scroll to position [167, 0]
